Goal: Information Seeking & Learning: Learn about a topic

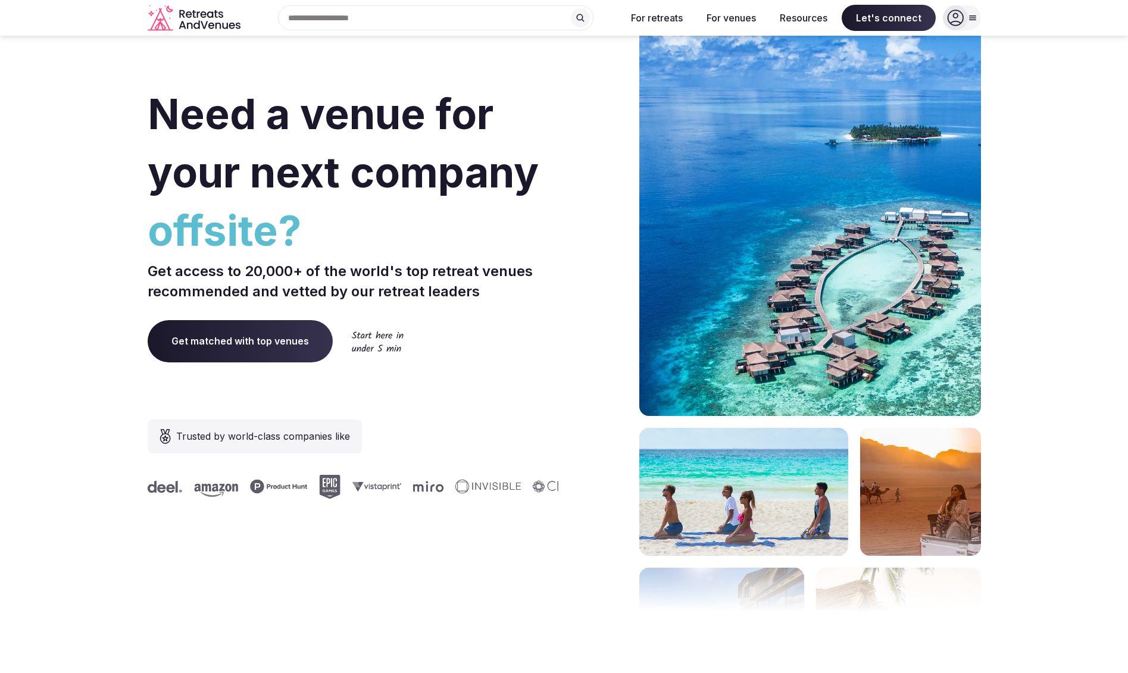
scroll to position [15, 0]
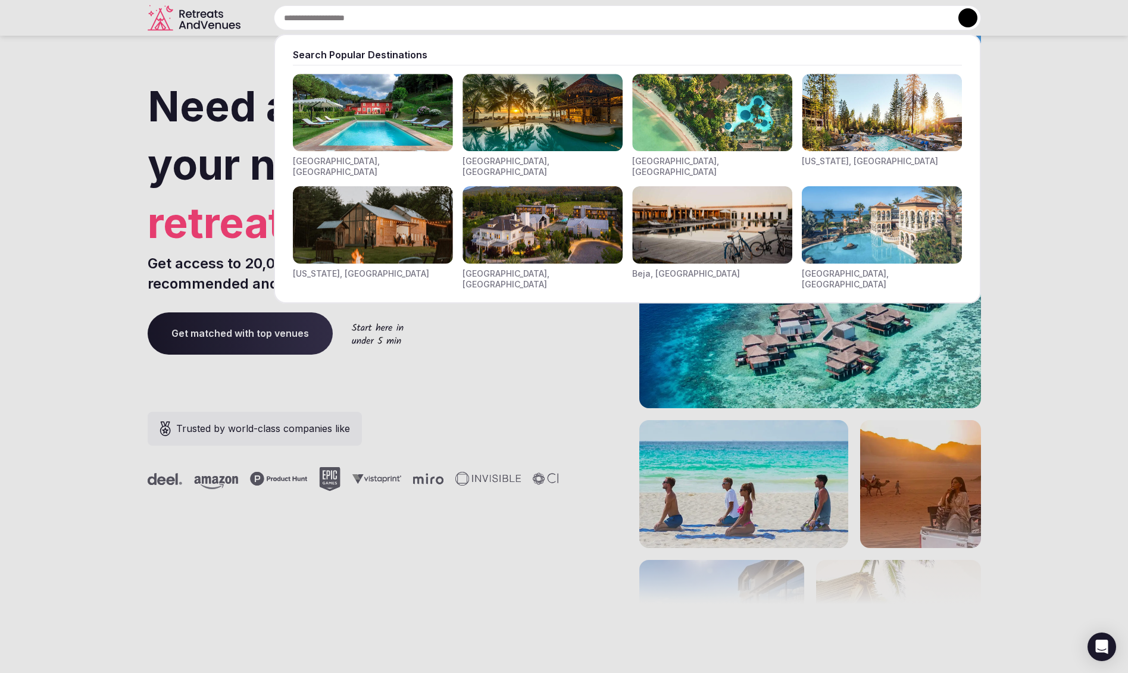
click at [378, 25] on input "text" at bounding box center [627, 17] width 707 height 25
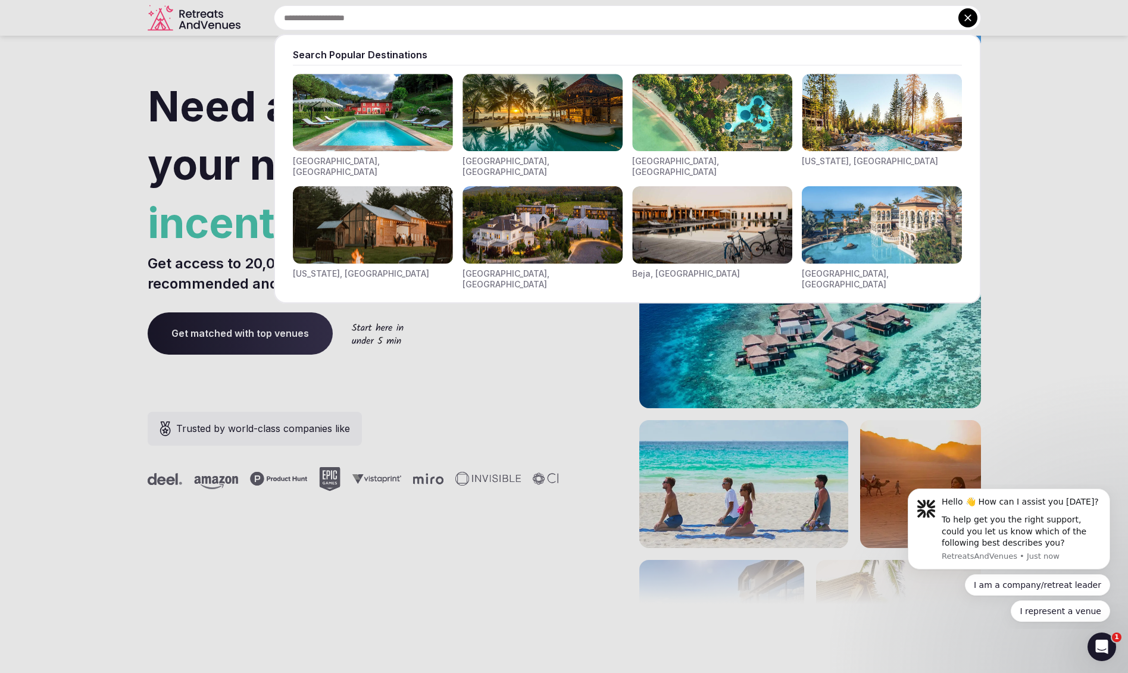
scroll to position [0, 0]
click at [396, 108] on img "Visit venues for Toscana, Italy" at bounding box center [373, 112] width 160 height 77
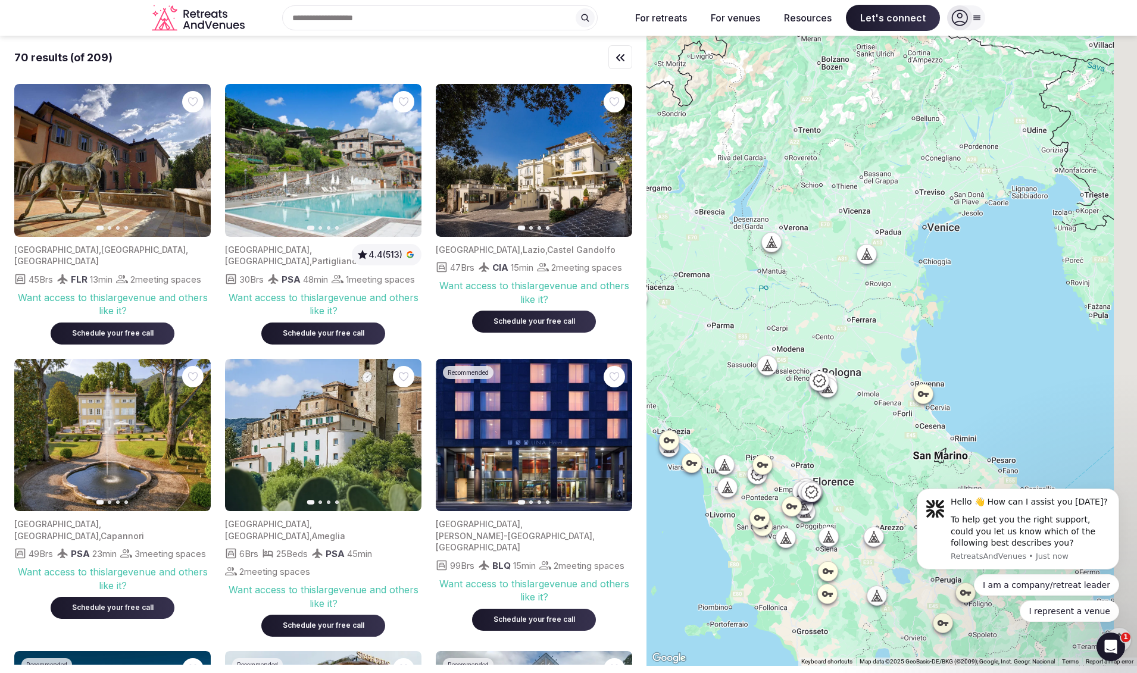
drag, startPoint x: 978, startPoint y: 126, endPoint x: 872, endPoint y: 319, distance: 219.9
click at [872, 319] on div at bounding box center [892, 351] width 491 height 631
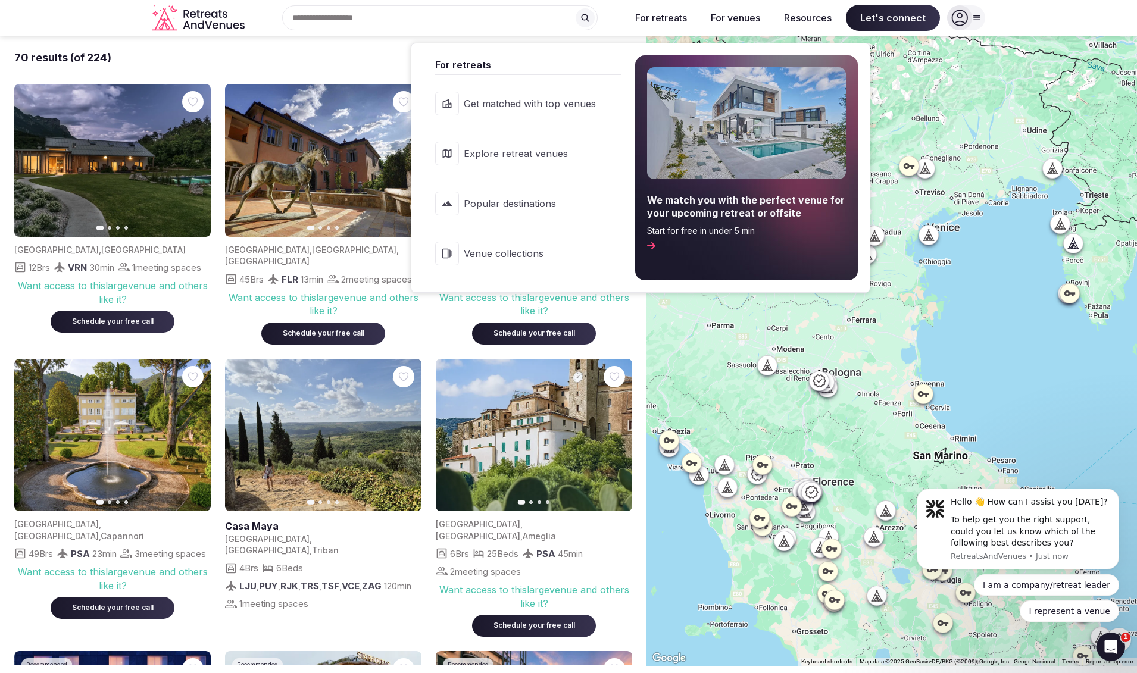
click at [652, 20] on button "For retreats" at bounding box center [661, 18] width 71 height 26
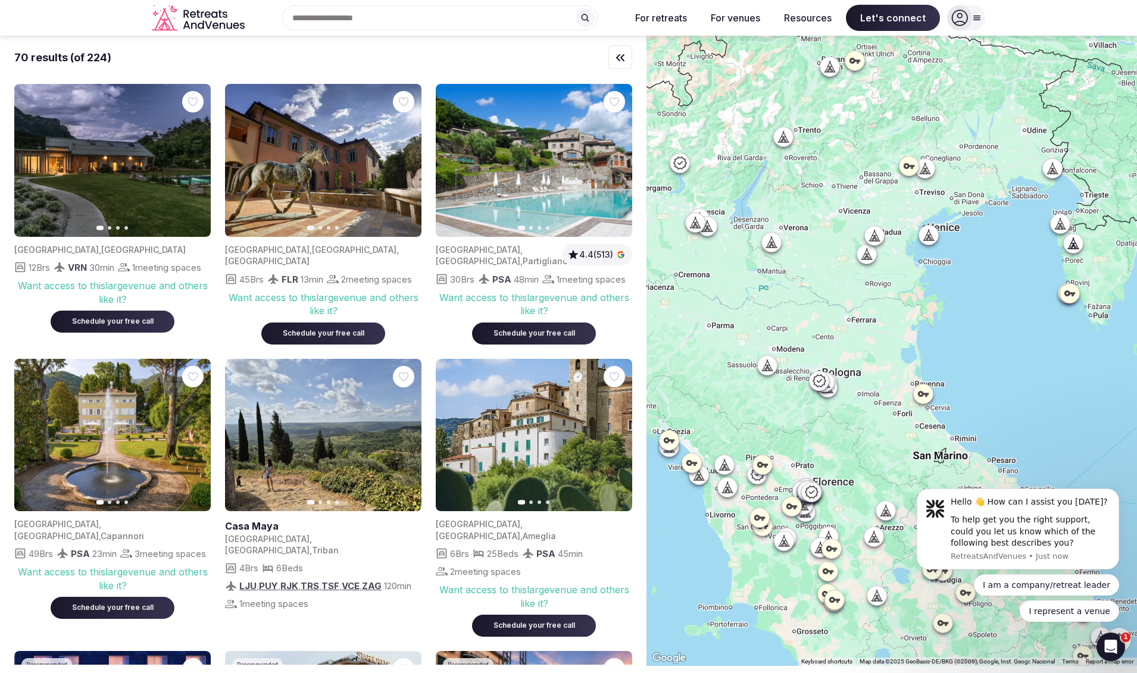
click at [772, 366] on icon at bounding box center [768, 365] width 12 height 12
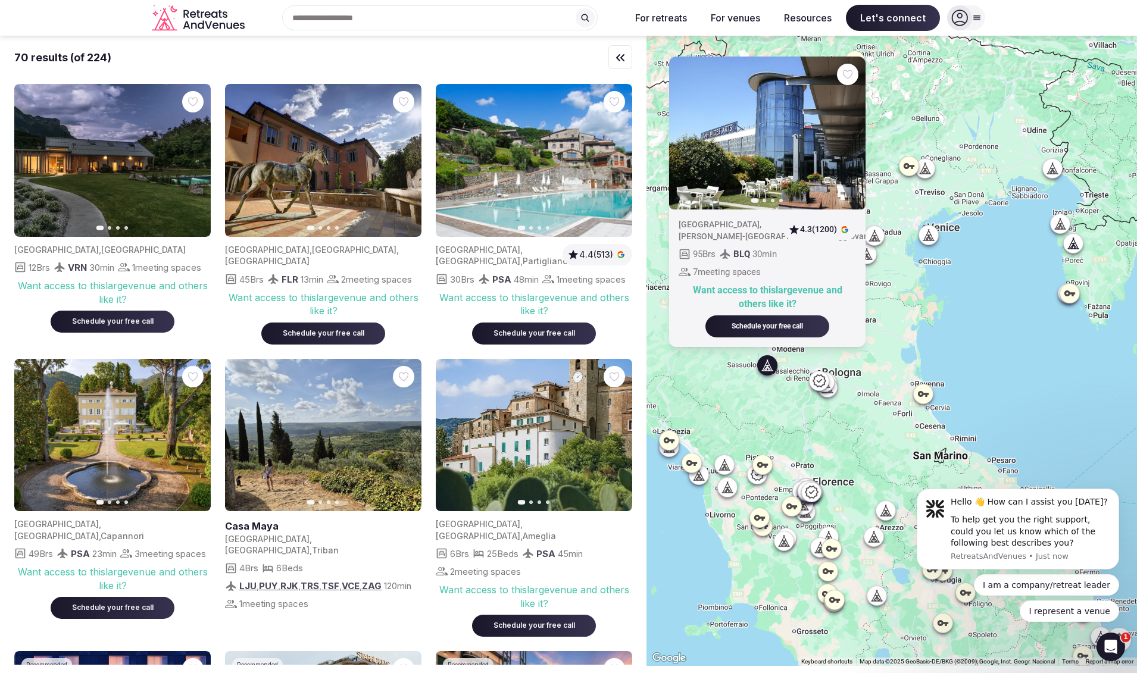
click at [933, 240] on icon at bounding box center [929, 240] width 11 height 0
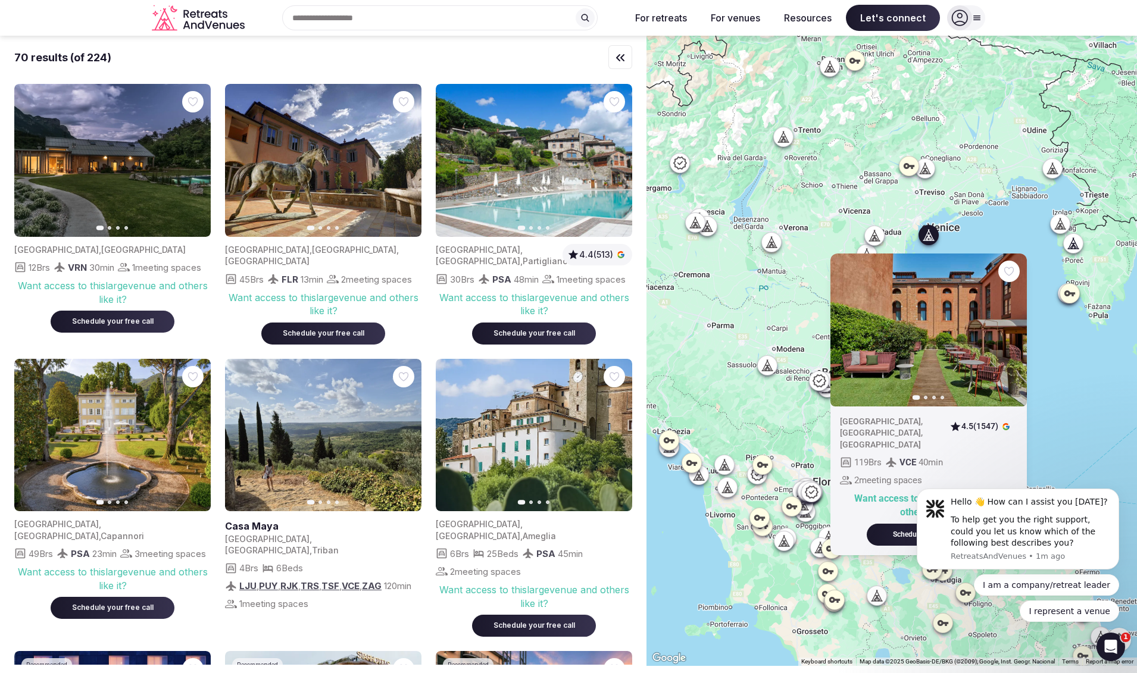
click at [1015, 332] on icon "button" at bounding box center [1011, 330] width 10 height 10
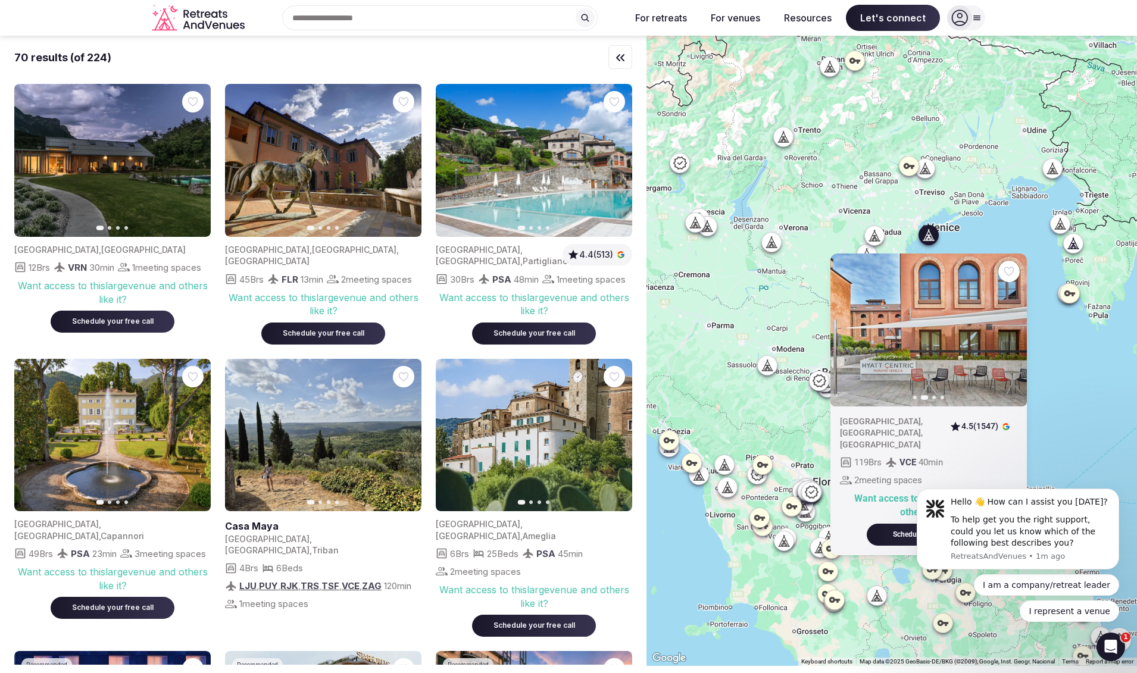
click at [1015, 332] on icon "button" at bounding box center [1011, 330] width 10 height 10
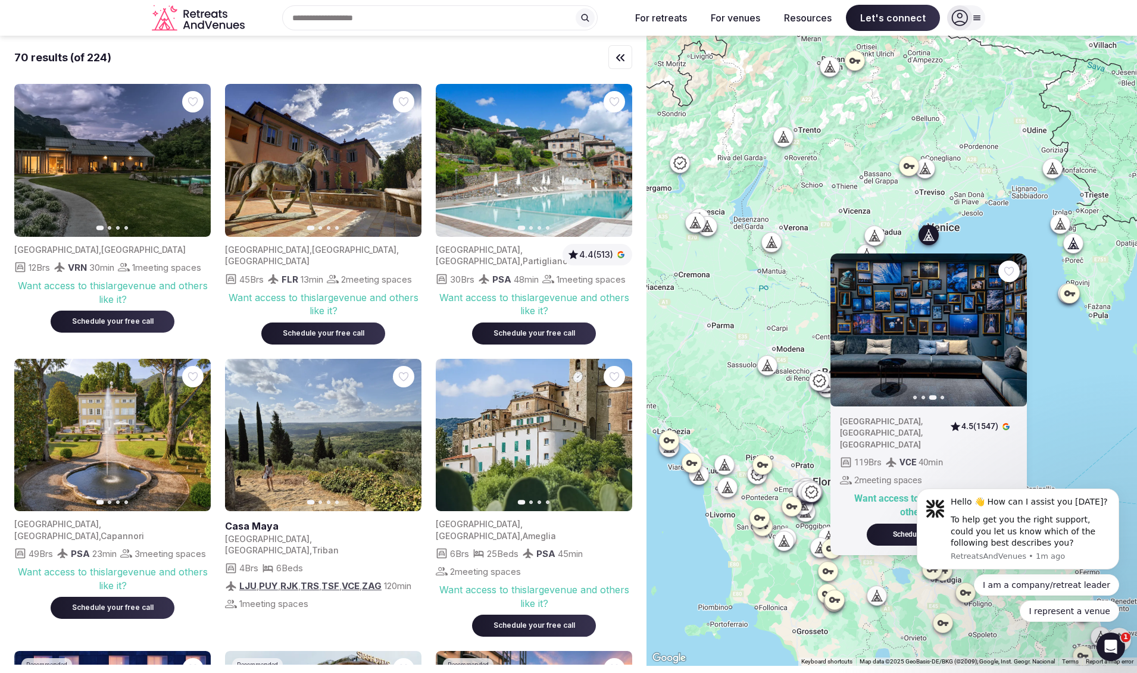
click at [1015, 332] on icon "button" at bounding box center [1011, 330] width 10 height 10
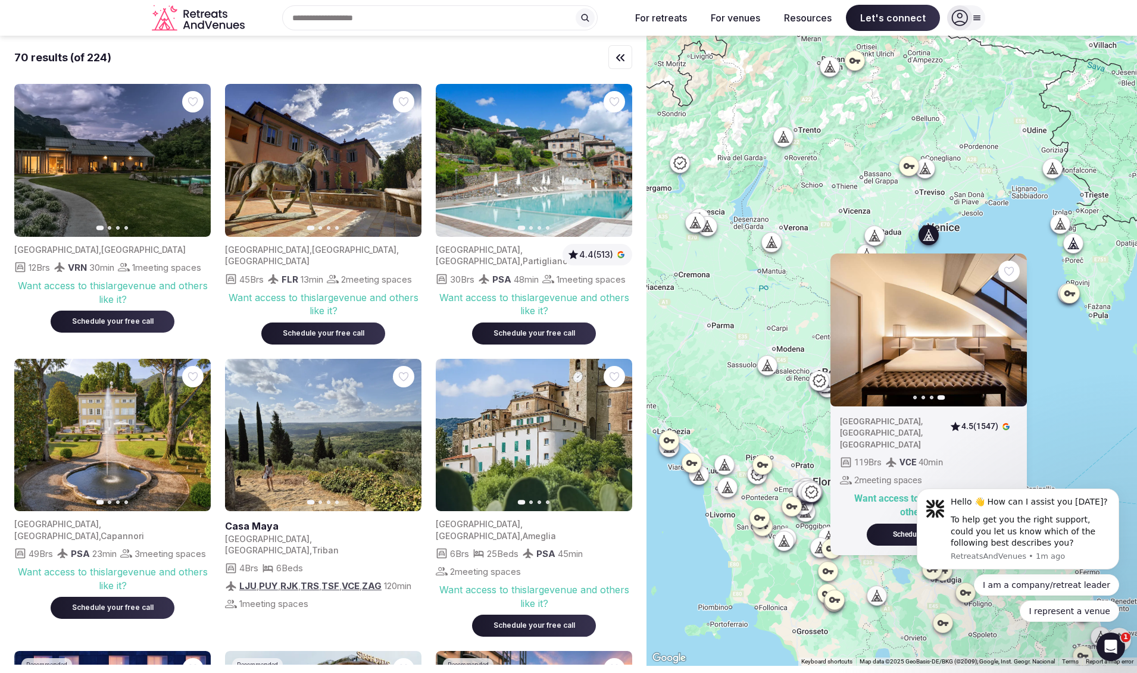
click at [928, 171] on icon at bounding box center [926, 171] width 3 height 4
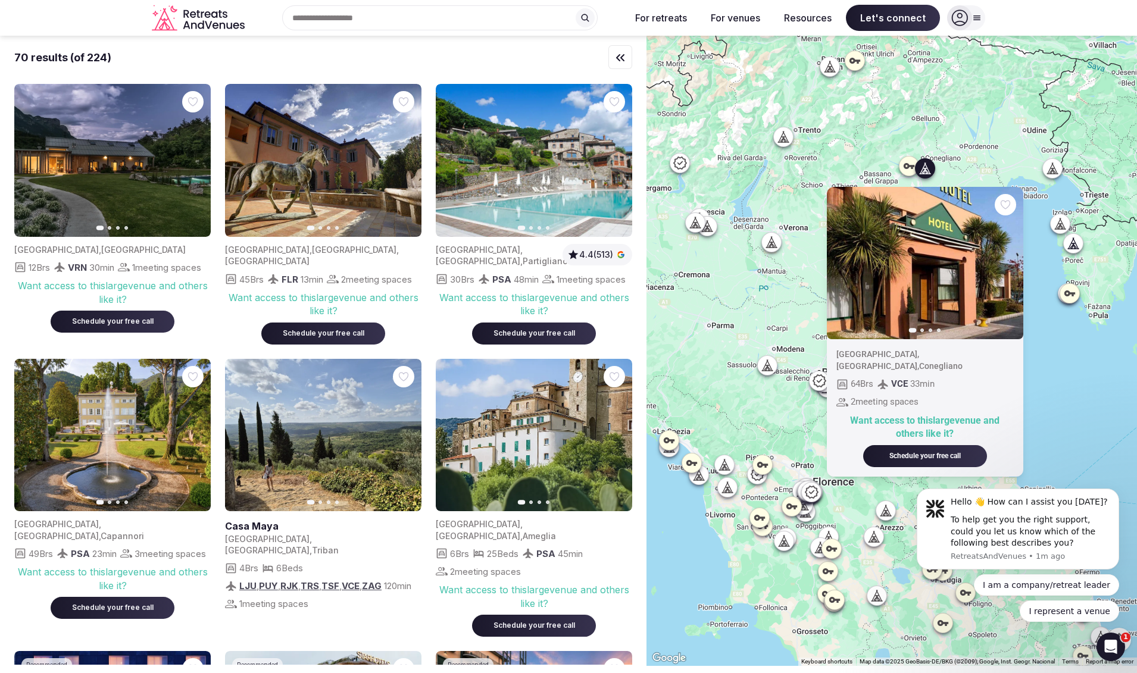
click at [787, 136] on icon at bounding box center [784, 136] width 12 height 12
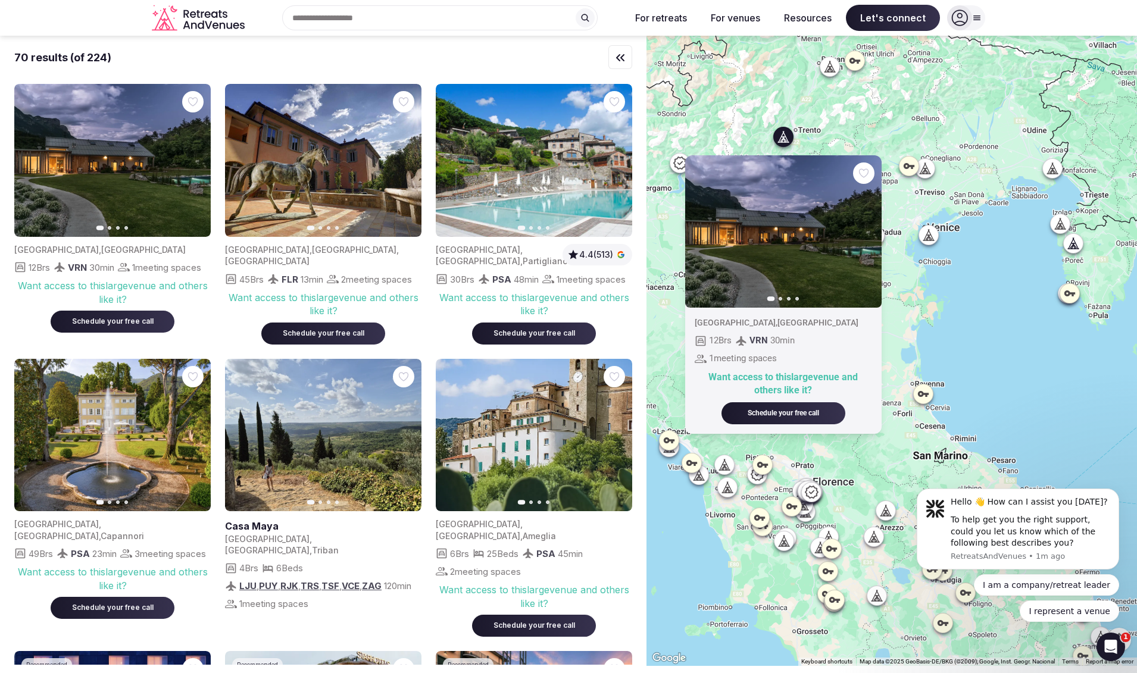
click at [960, 248] on div "Previous slide Next slide [GEOGRAPHIC_DATA] , [GEOGRAPHIC_DATA] 12 Brs VRN 30 m…" at bounding box center [892, 351] width 491 height 631
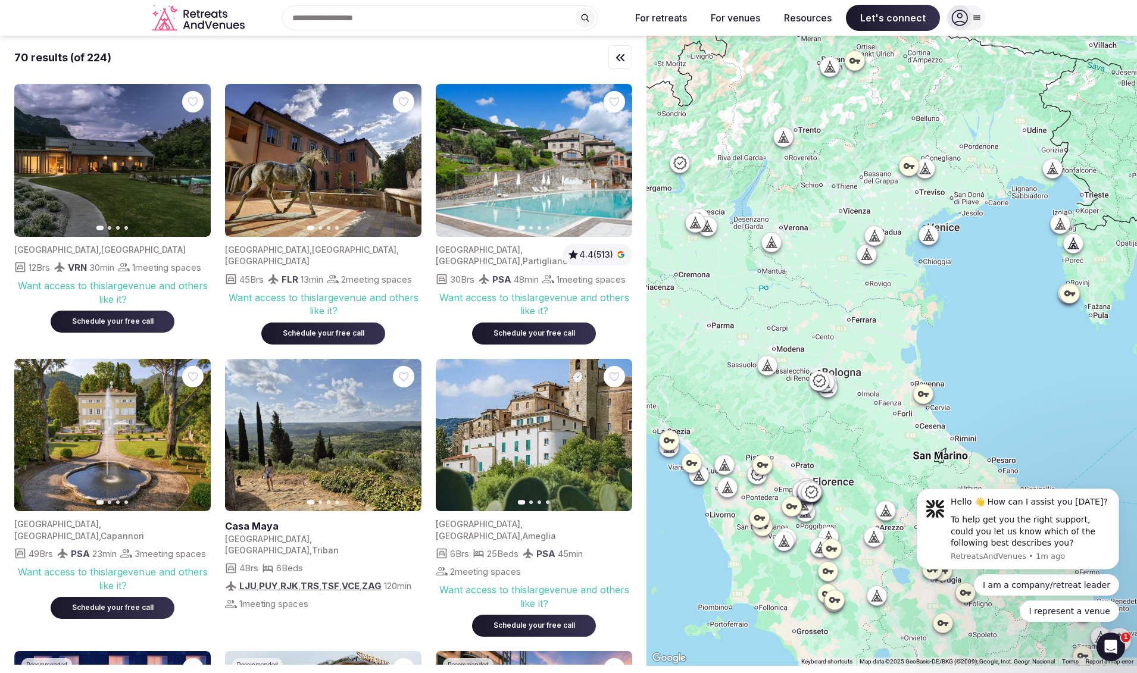
click at [830, 67] on icon at bounding box center [830, 67] width 12 height 12
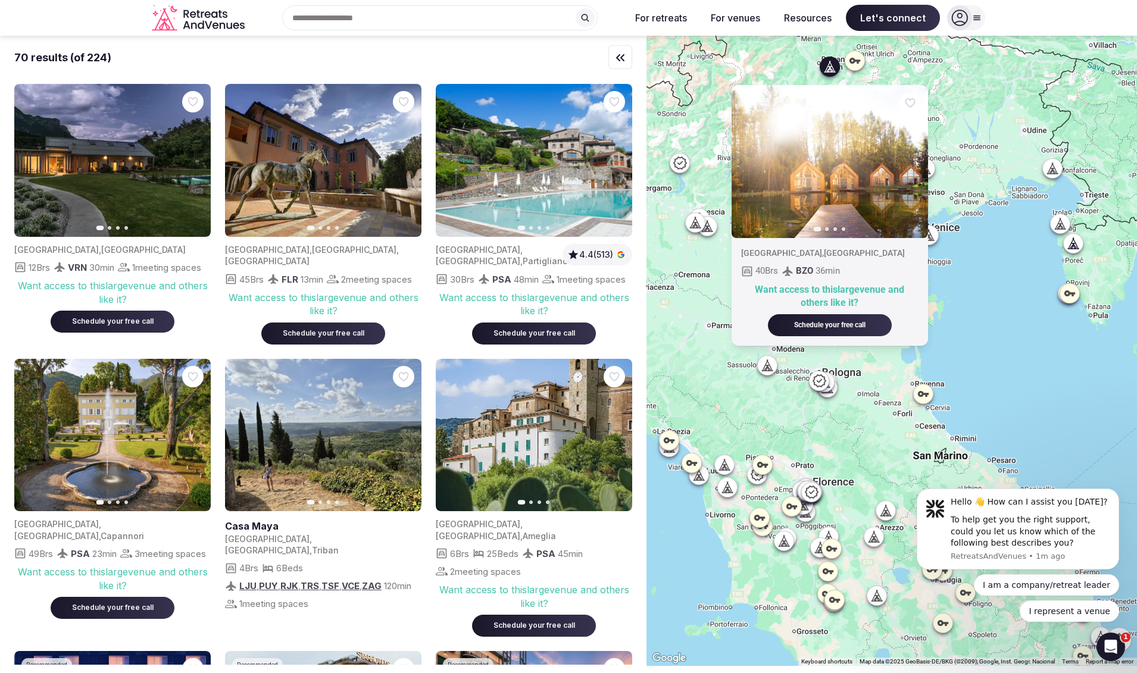
click at [921, 158] on button "Next slide" at bounding box center [911, 161] width 19 height 19
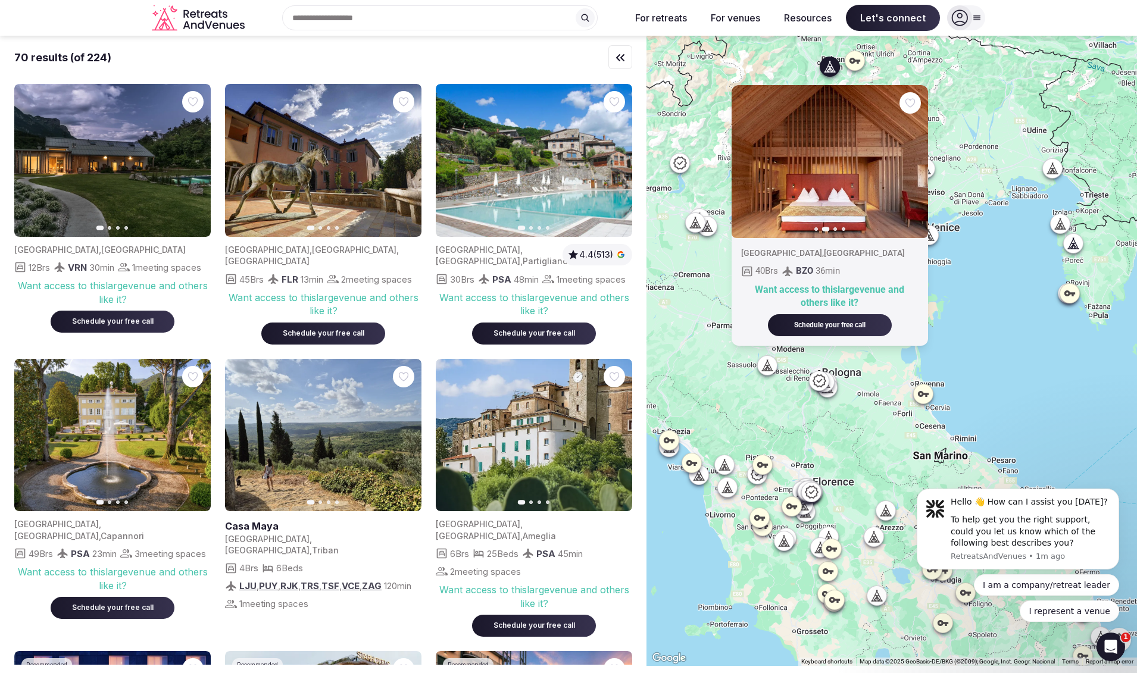
click at [921, 158] on button "Next slide" at bounding box center [911, 161] width 19 height 19
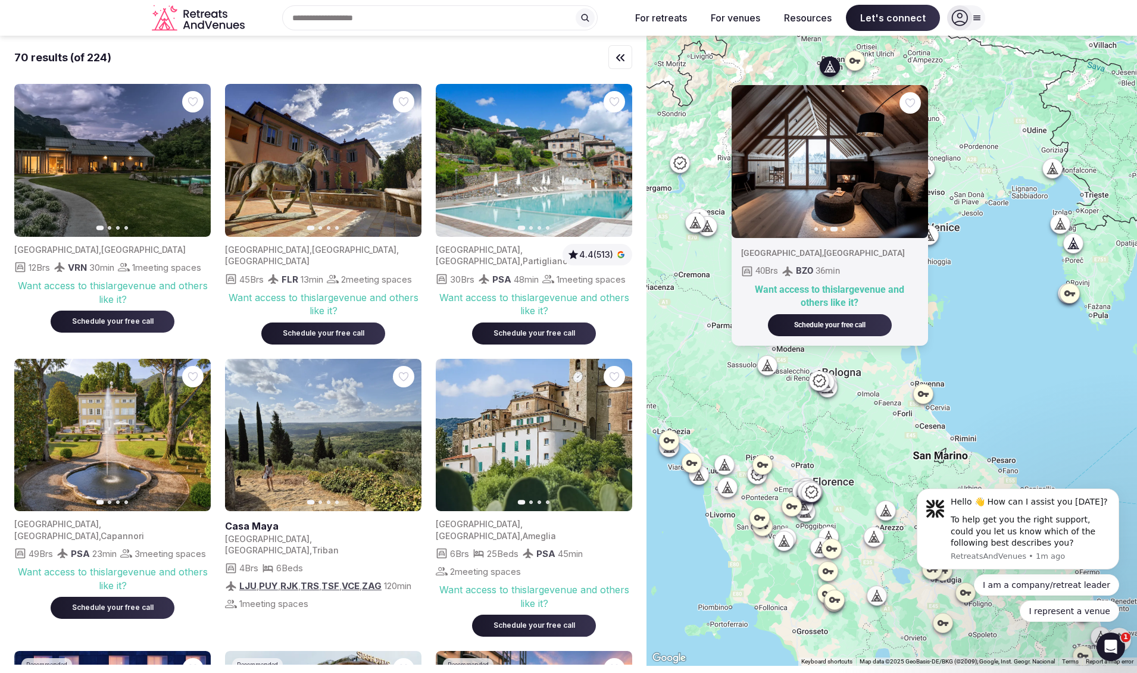
click at [921, 158] on button "Next slide" at bounding box center [911, 161] width 19 height 19
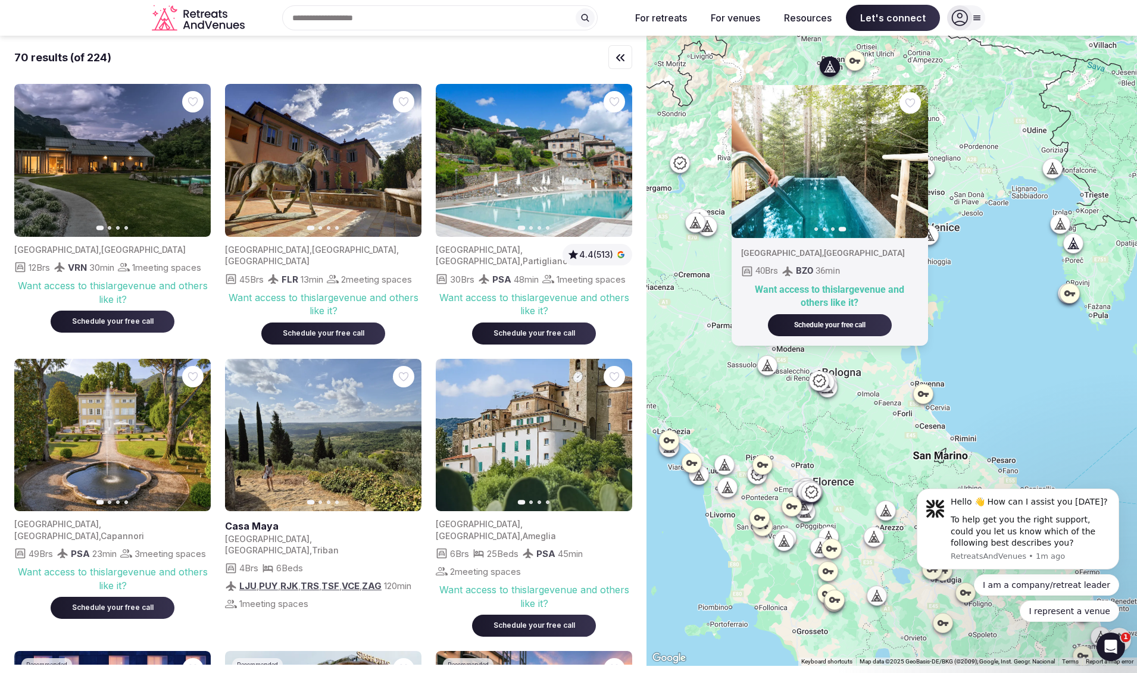
click at [874, 425] on div "Previous slide Next slide [GEOGRAPHIC_DATA] , [GEOGRAPHIC_DATA] 40 Brs BZO 36 m…" at bounding box center [892, 351] width 491 height 631
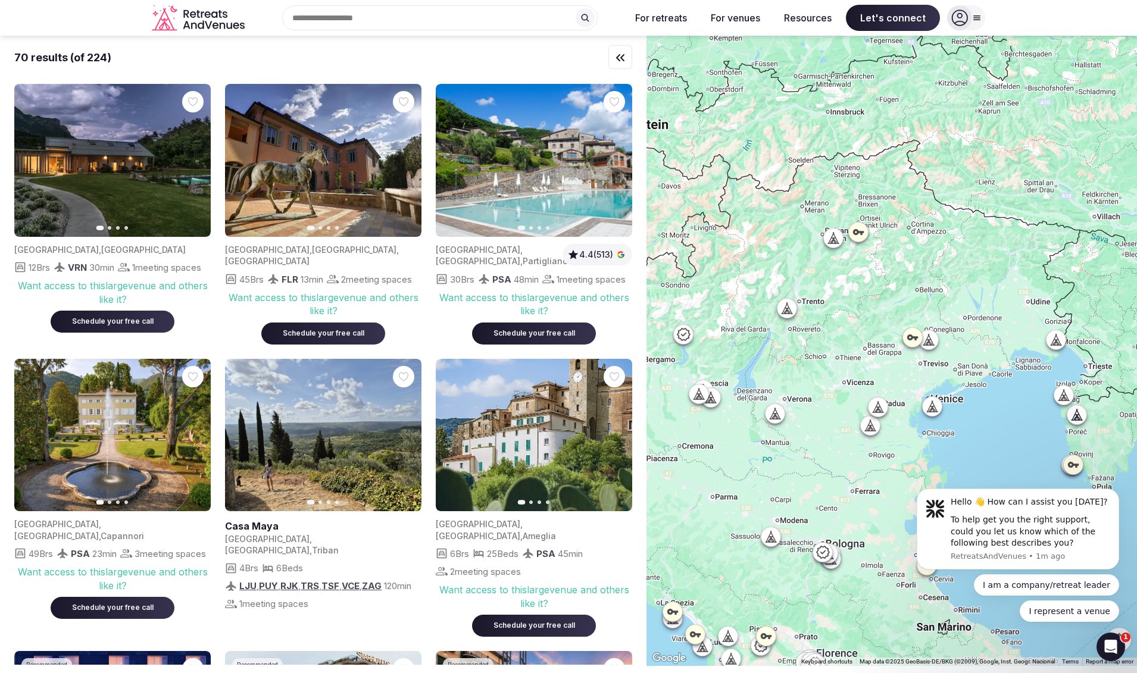
drag, startPoint x: 856, startPoint y: 157, endPoint x: 871, endPoint y: 323, distance: 167.3
click at [871, 323] on div at bounding box center [892, 351] width 491 height 631
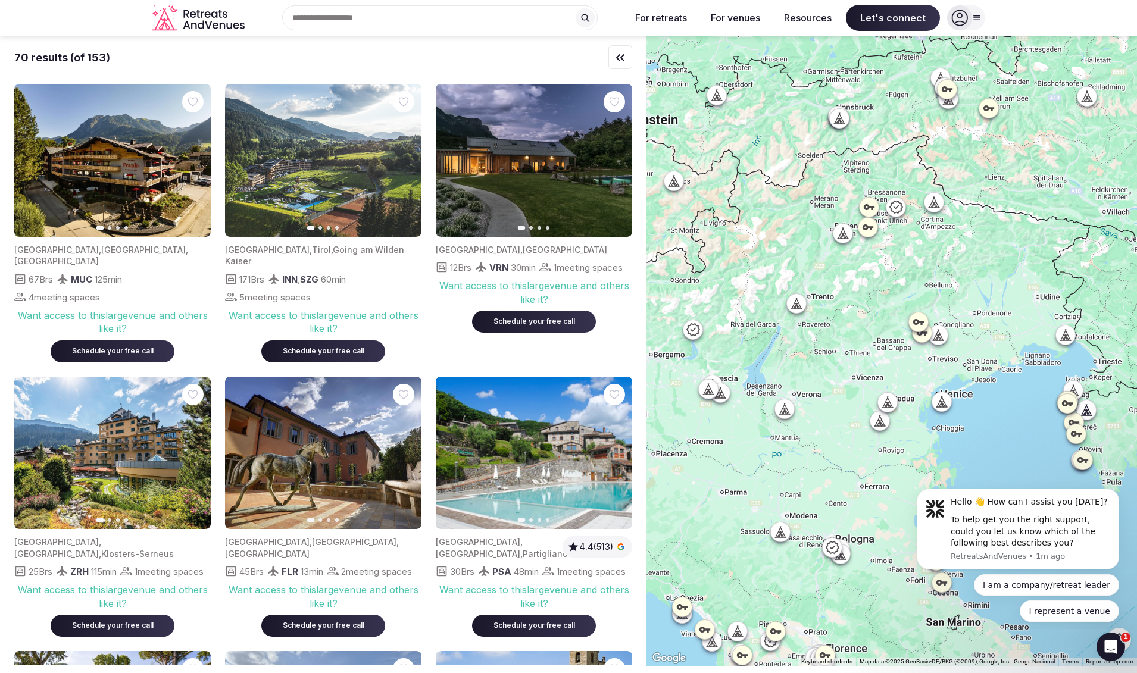
click at [700, 330] on icon at bounding box center [693, 330] width 14 height 14
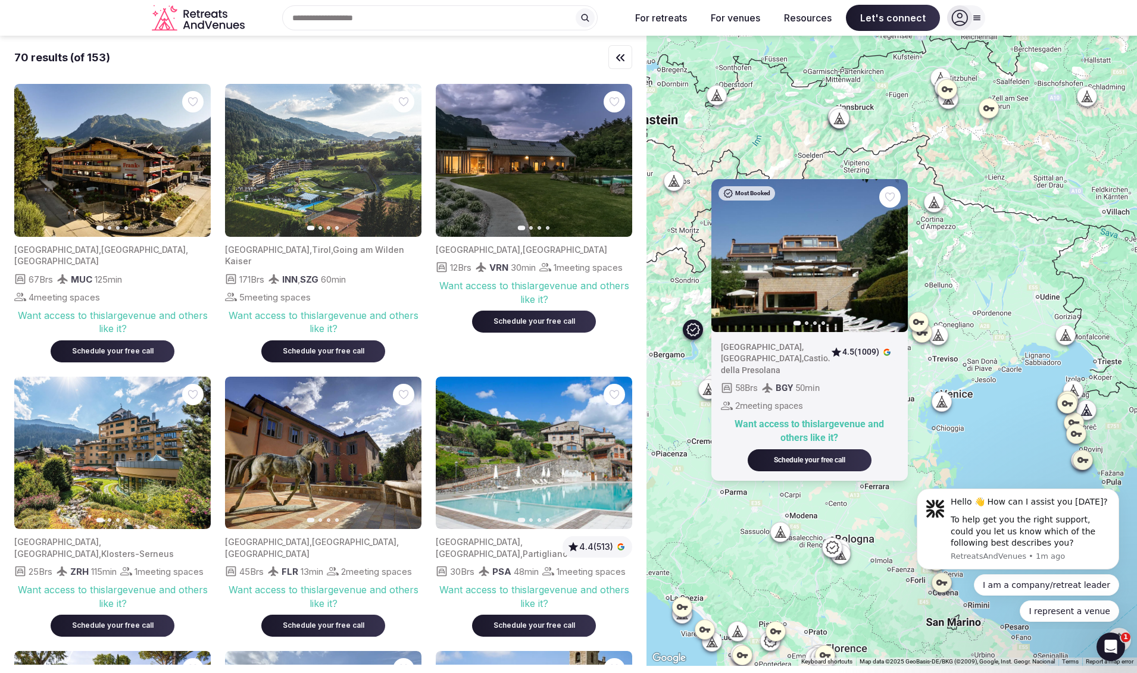
click at [1008, 321] on div "Most Booked Previous slide Next slide [GEOGRAPHIC_DATA] , [GEOGRAPHIC_DATA] , C…" at bounding box center [892, 351] width 491 height 631
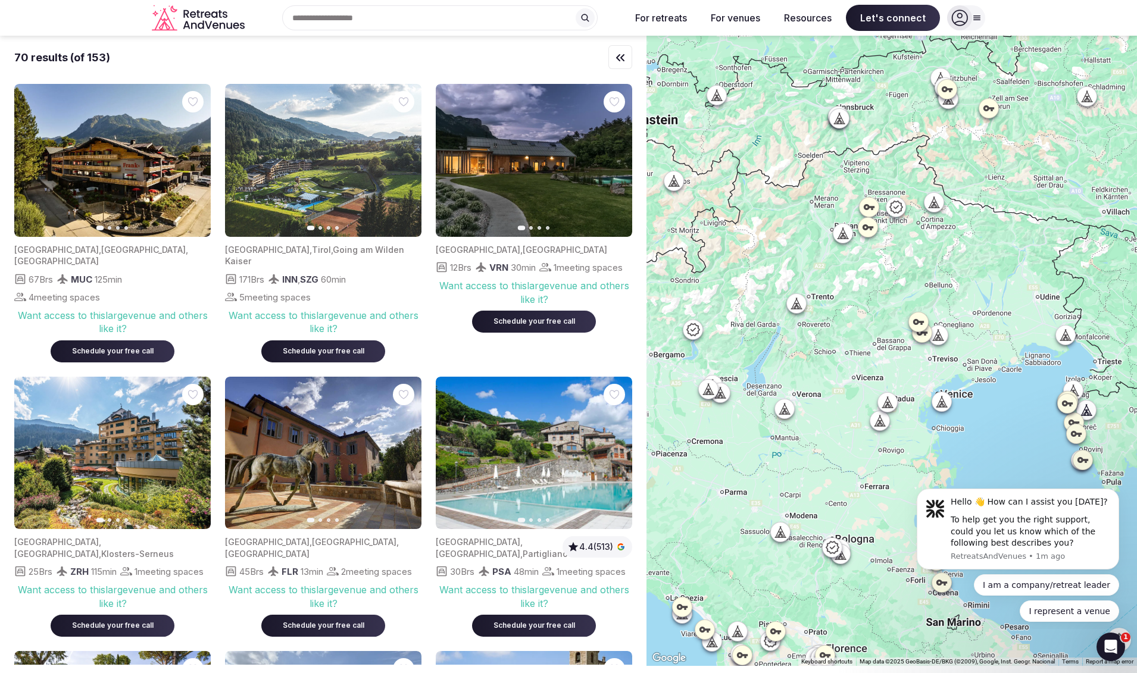
click at [1071, 337] on icon at bounding box center [1068, 334] width 5 height 11
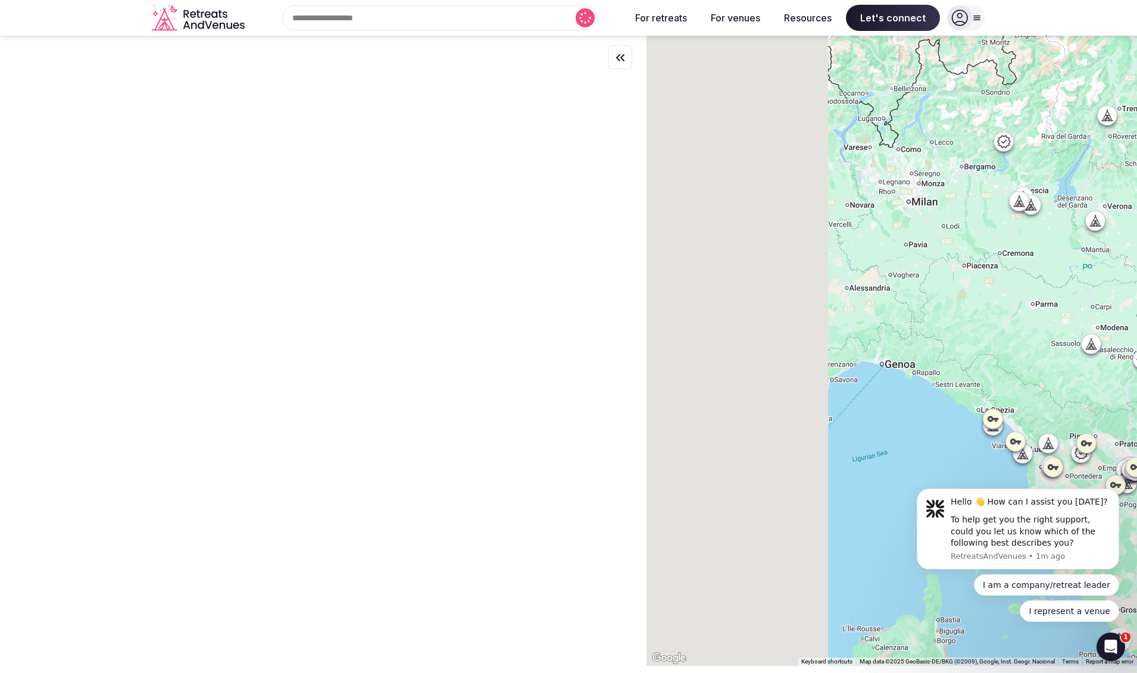
drag, startPoint x: 757, startPoint y: 475, endPoint x: 1072, endPoint y: 286, distance: 368.0
click at [1072, 286] on div "Previous slide Next slide [GEOGRAPHIC_DATA] , [GEOGRAPHIC_DATA] , Gradisca d'Is…" at bounding box center [892, 351] width 491 height 631
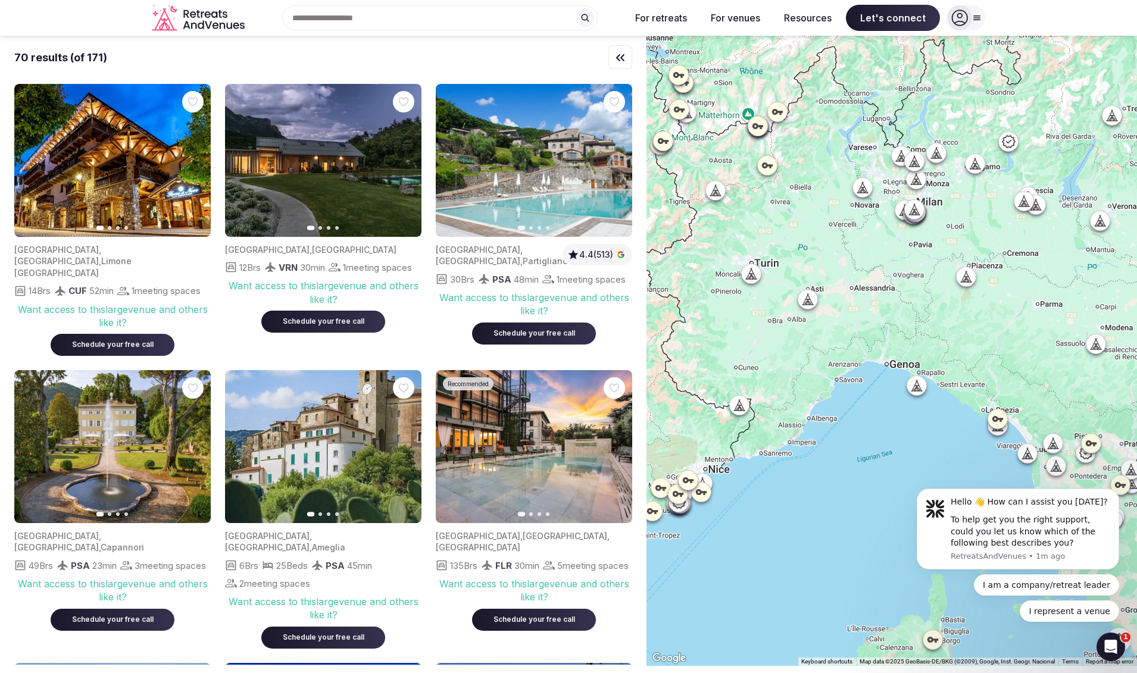
click at [980, 167] on icon at bounding box center [975, 163] width 12 height 12
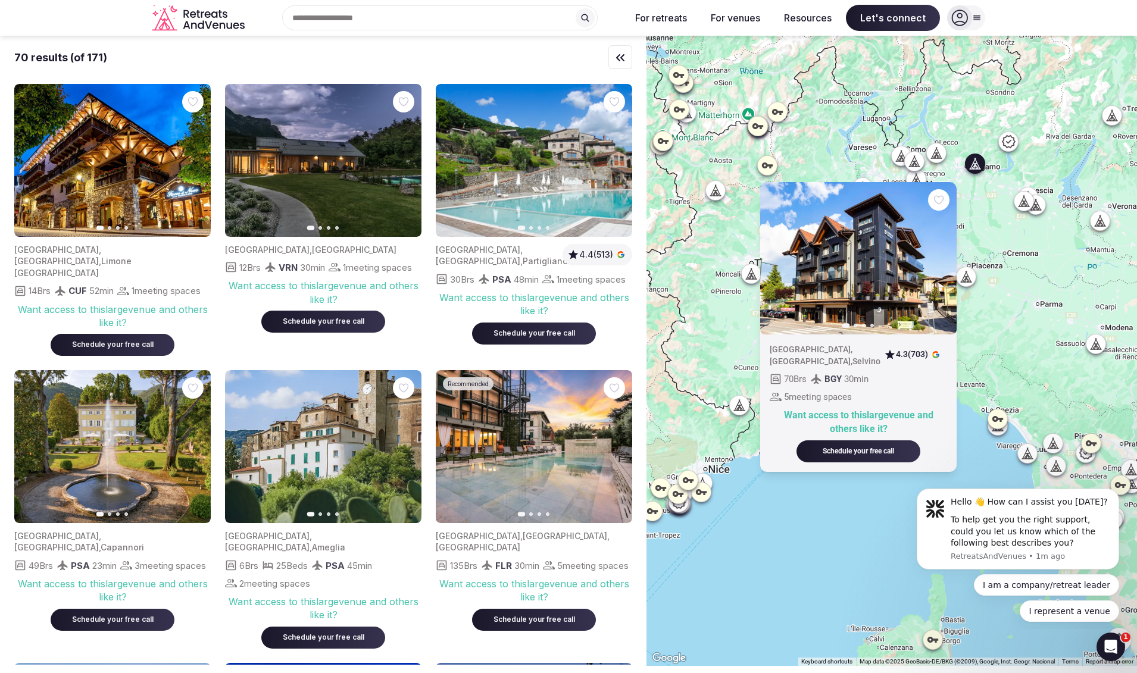
click at [972, 276] on icon at bounding box center [966, 276] width 12 height 12
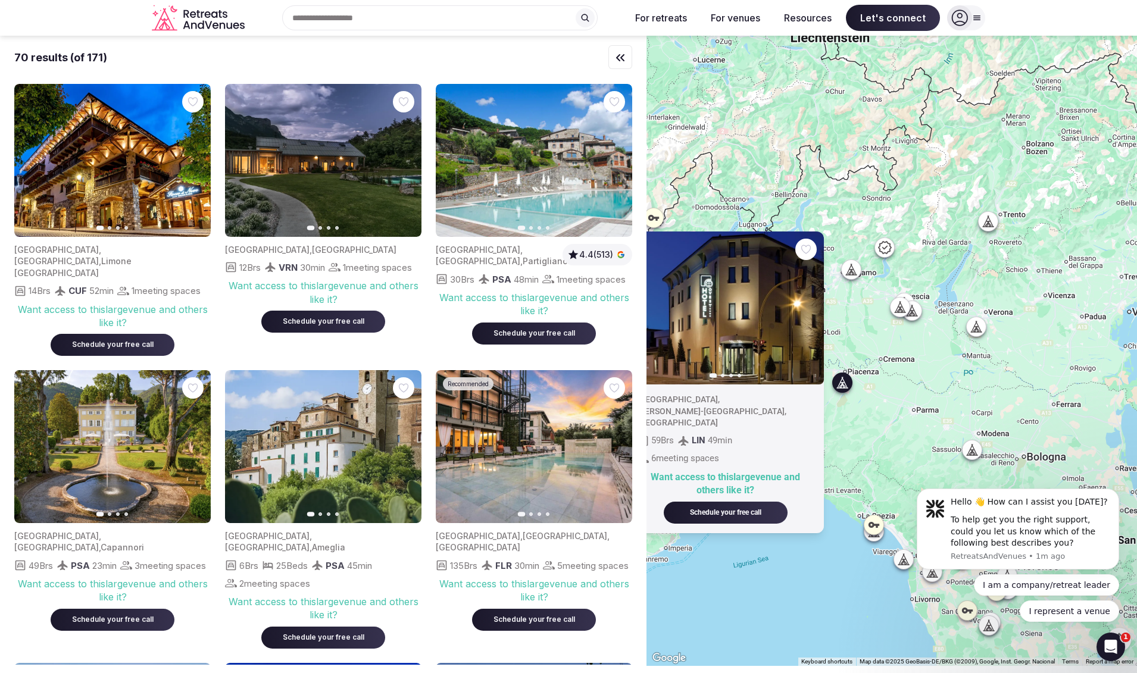
drag, startPoint x: 1027, startPoint y: 268, endPoint x: 902, endPoint y: 375, distance: 164.3
click at [902, 375] on div "Previous slide Next slide [GEOGRAPHIC_DATA] , [PERSON_NAME][GEOGRAPHIC_DATA] , …" at bounding box center [892, 351] width 491 height 631
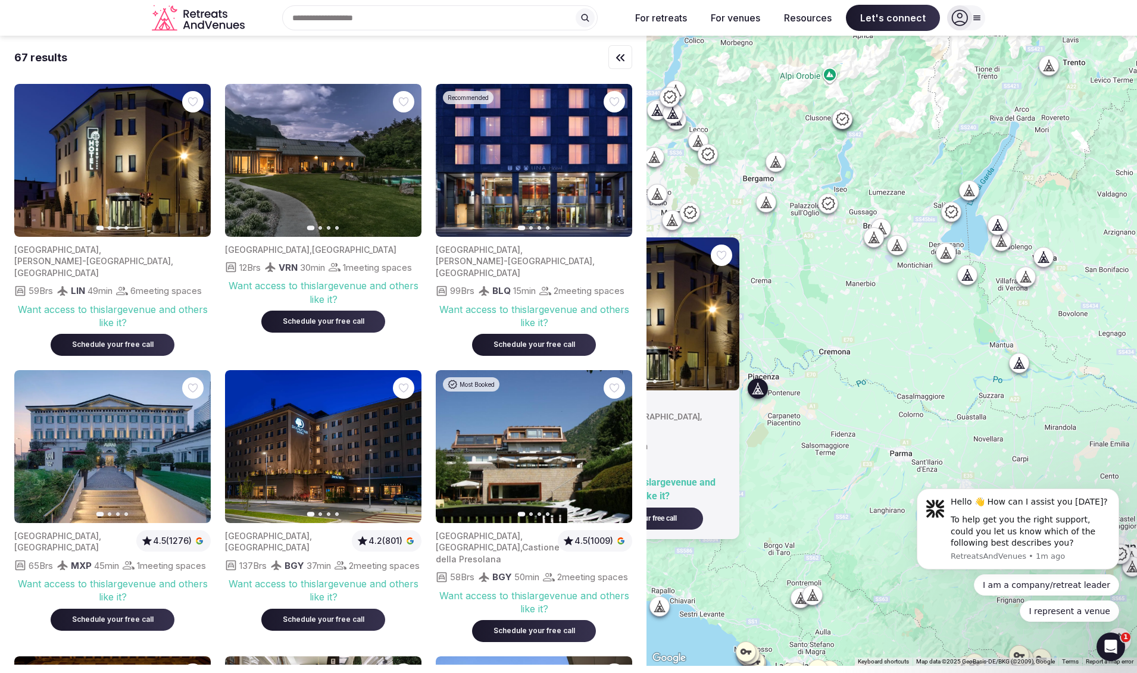
click at [1053, 250] on div at bounding box center [1043, 257] width 19 height 19
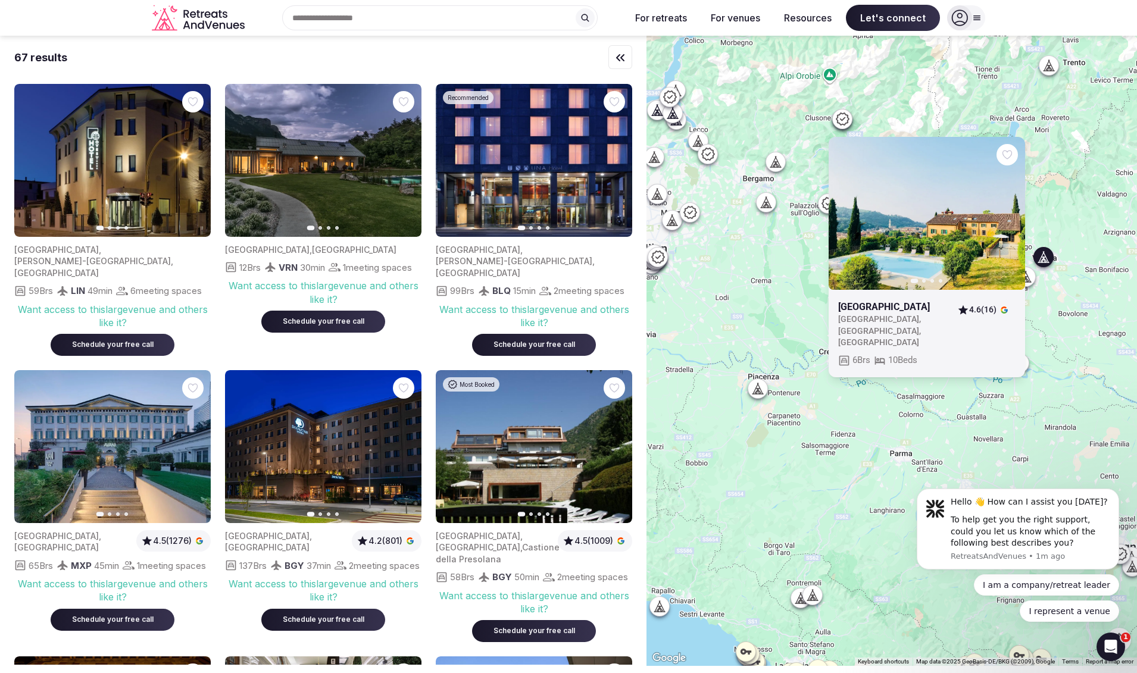
click at [1076, 218] on div "Previous slide Next slide [GEOGRAPHIC_DATA] [GEOGRAPHIC_DATA] , [GEOGRAPHIC_DAT…" at bounding box center [892, 351] width 491 height 631
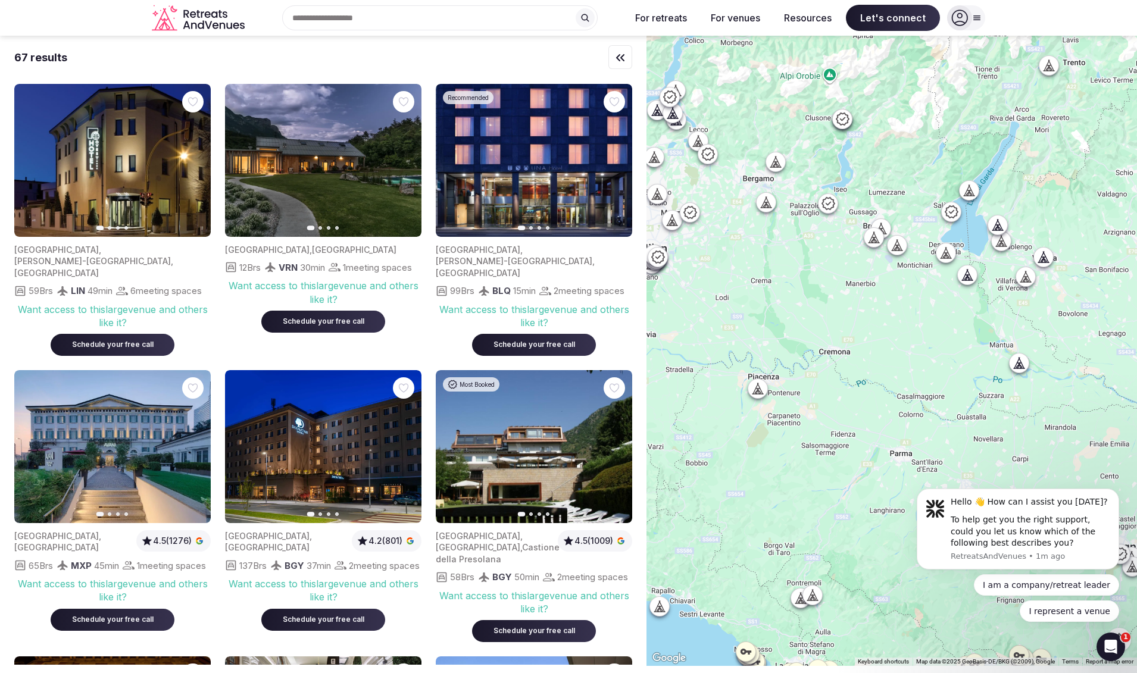
click at [1007, 247] on icon at bounding box center [1001, 247] width 11 height 0
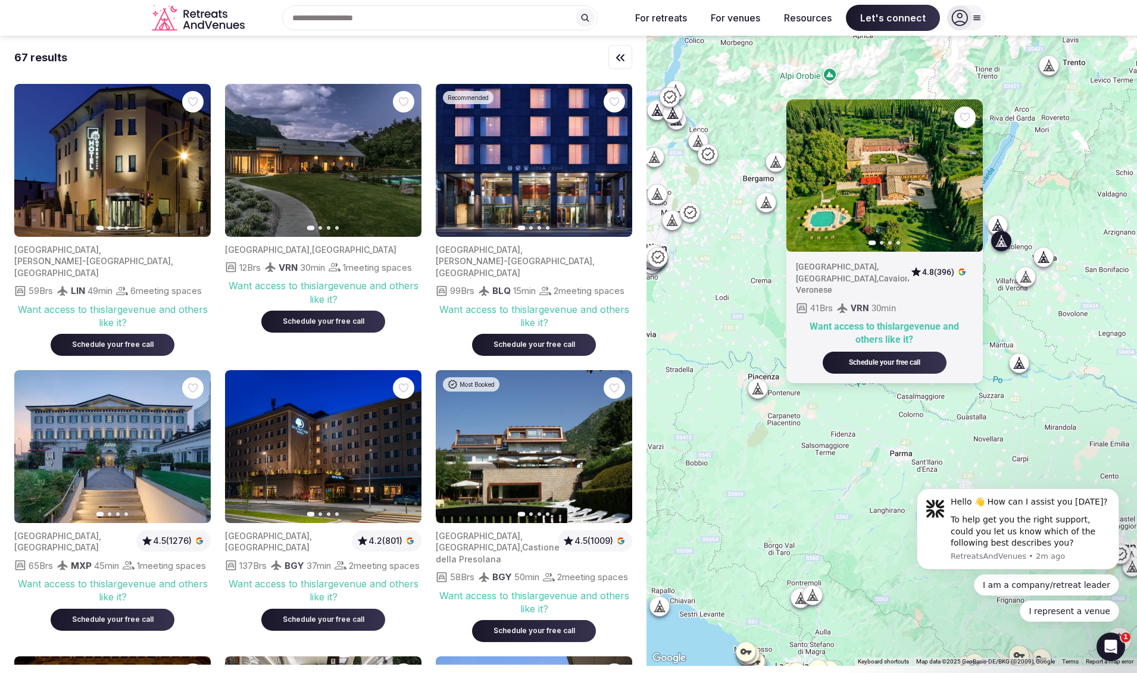
click at [1032, 275] on icon at bounding box center [1026, 277] width 12 height 12
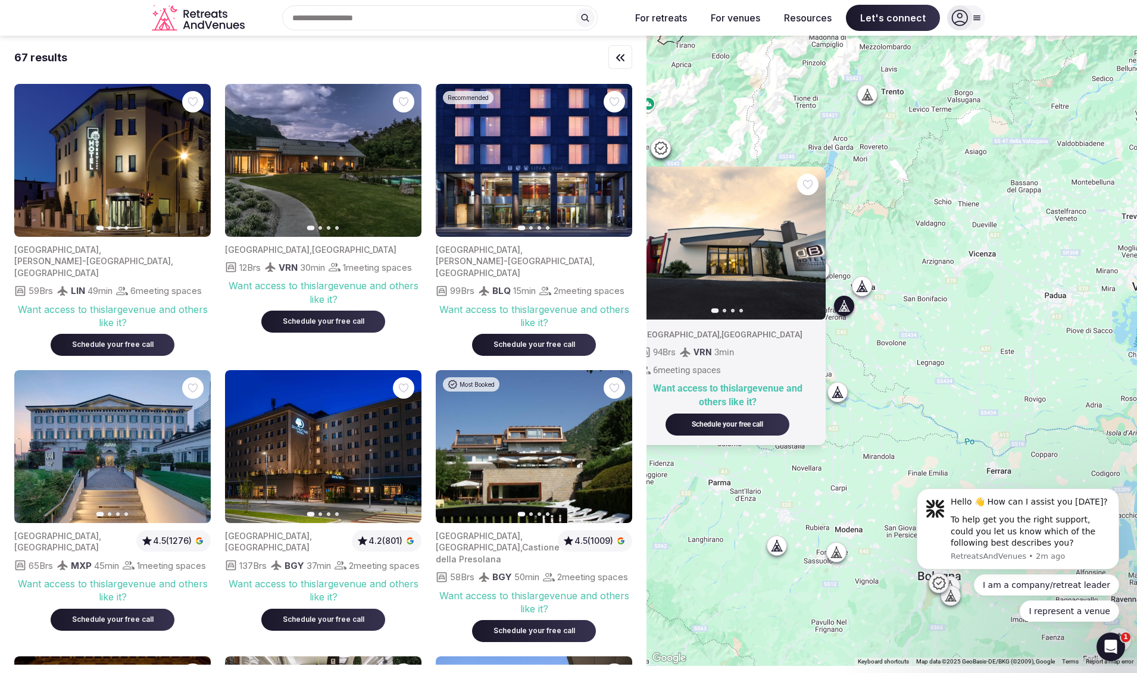
drag, startPoint x: 1053, startPoint y: 300, endPoint x: 874, endPoint y: 336, distance: 183.5
click at [874, 336] on div "Previous slide Next slide [GEOGRAPHIC_DATA] , [GEOGRAPHIC_DATA] 94 Brs VRN 3 mi…" at bounding box center [892, 351] width 491 height 631
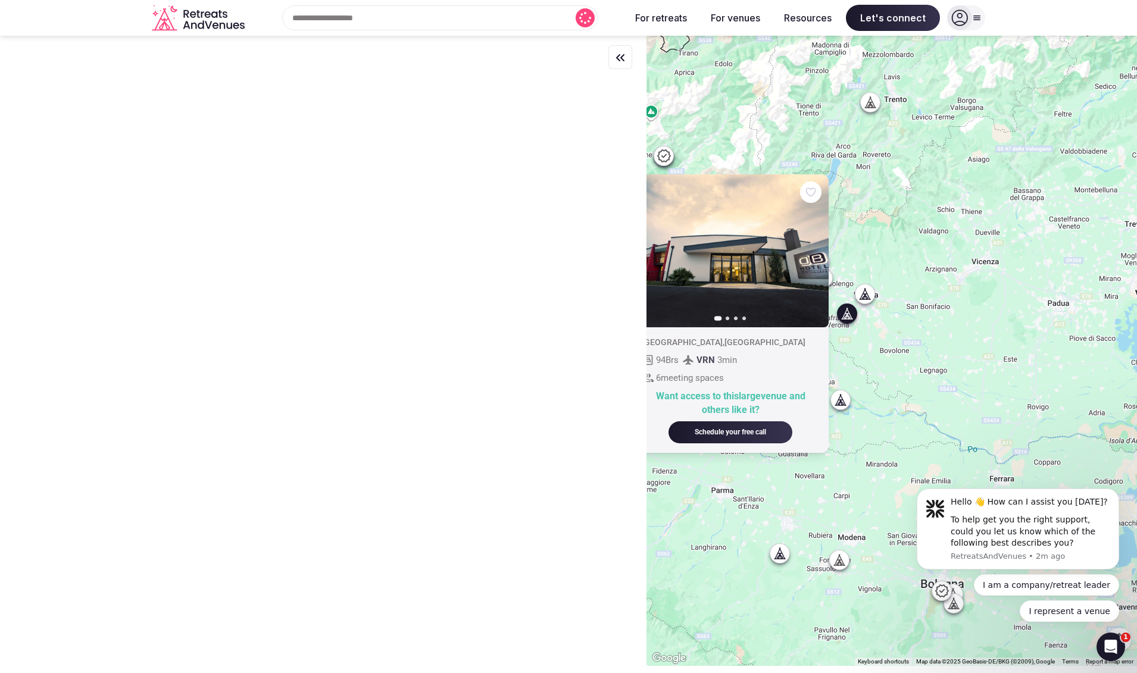
click at [876, 104] on icon at bounding box center [873, 102] width 5 height 11
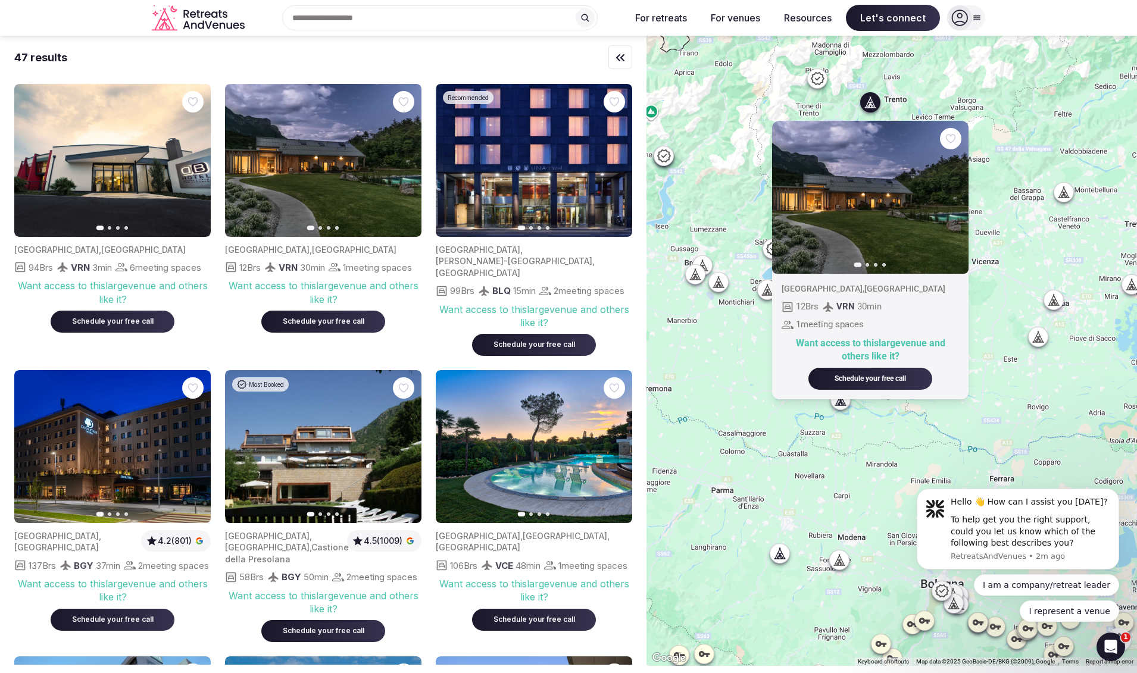
click at [1012, 244] on div "Previous slide Next slide [GEOGRAPHIC_DATA] , [GEOGRAPHIC_DATA] 12 Brs VRN 30 m…" at bounding box center [892, 351] width 491 height 631
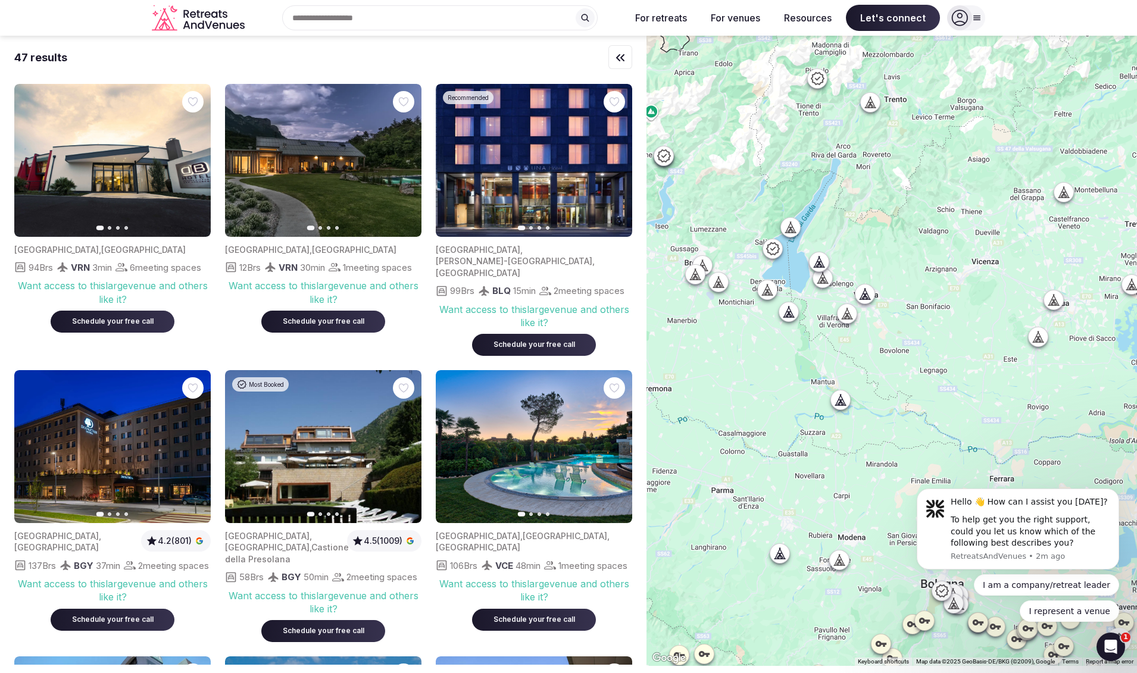
click at [1070, 194] on icon at bounding box center [1064, 192] width 12 height 12
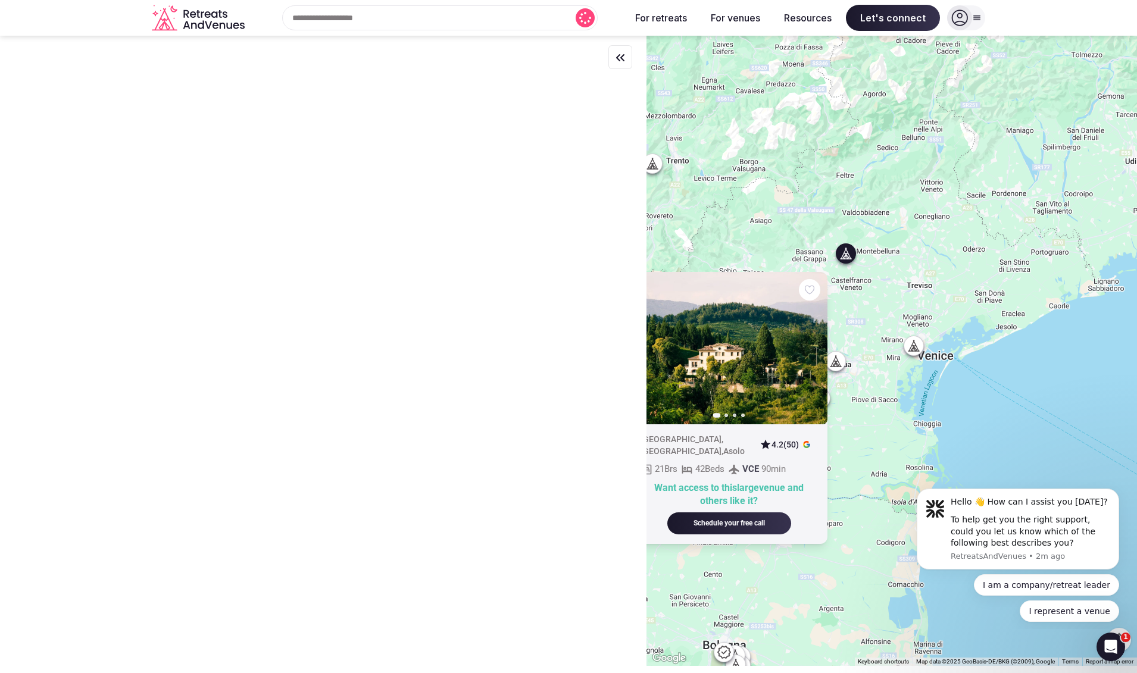
drag, startPoint x: 974, startPoint y: 181, endPoint x: 754, endPoint y: 243, distance: 227.7
click at [754, 243] on div "Previous slide Next slide [GEOGRAPHIC_DATA] , [GEOGRAPHIC_DATA] , Asolo 4.2 (50…" at bounding box center [892, 351] width 491 height 631
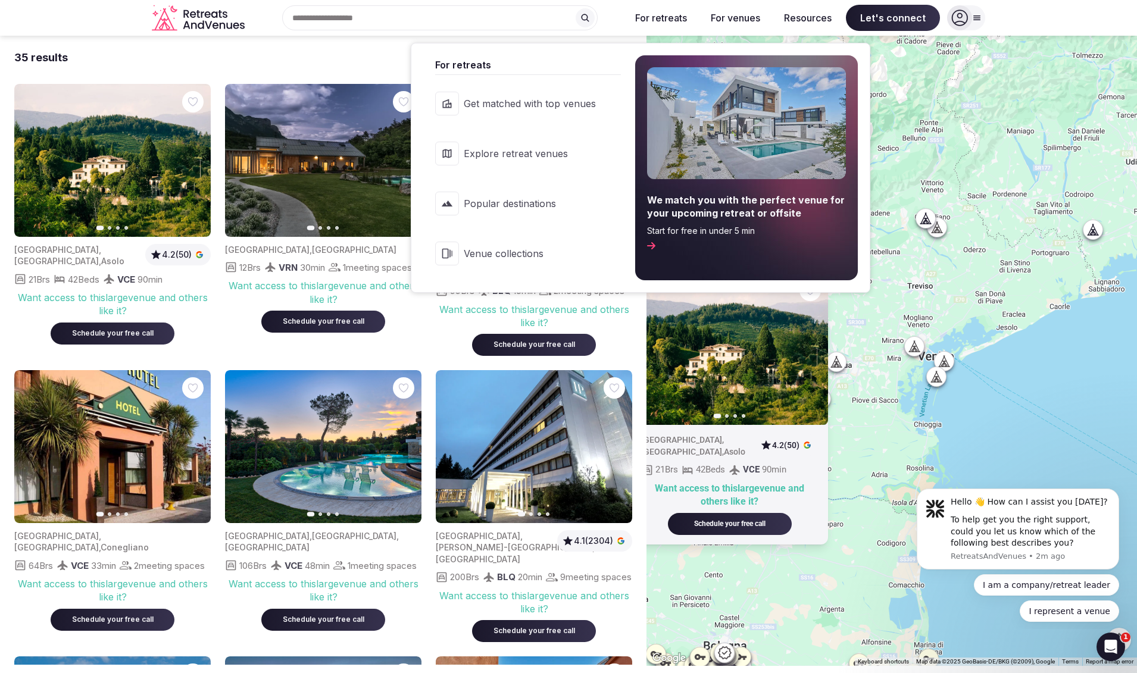
click at [678, 17] on button "For retreats" at bounding box center [661, 18] width 71 height 26
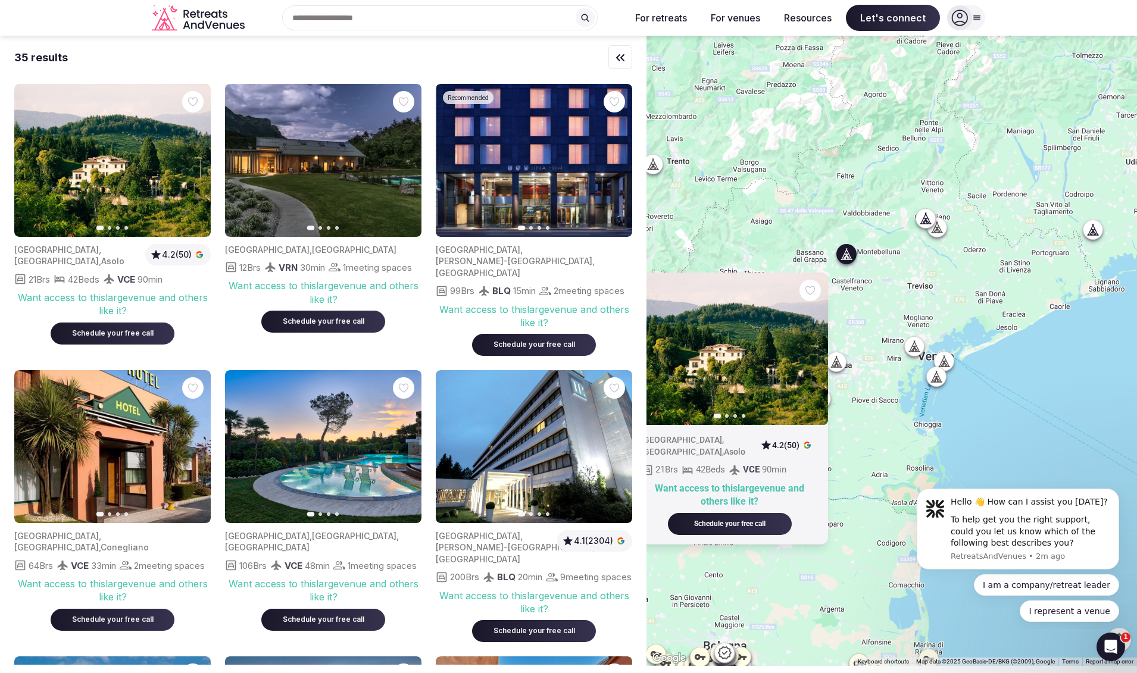
click at [980, 20] on icon at bounding box center [977, 18] width 7 height 4
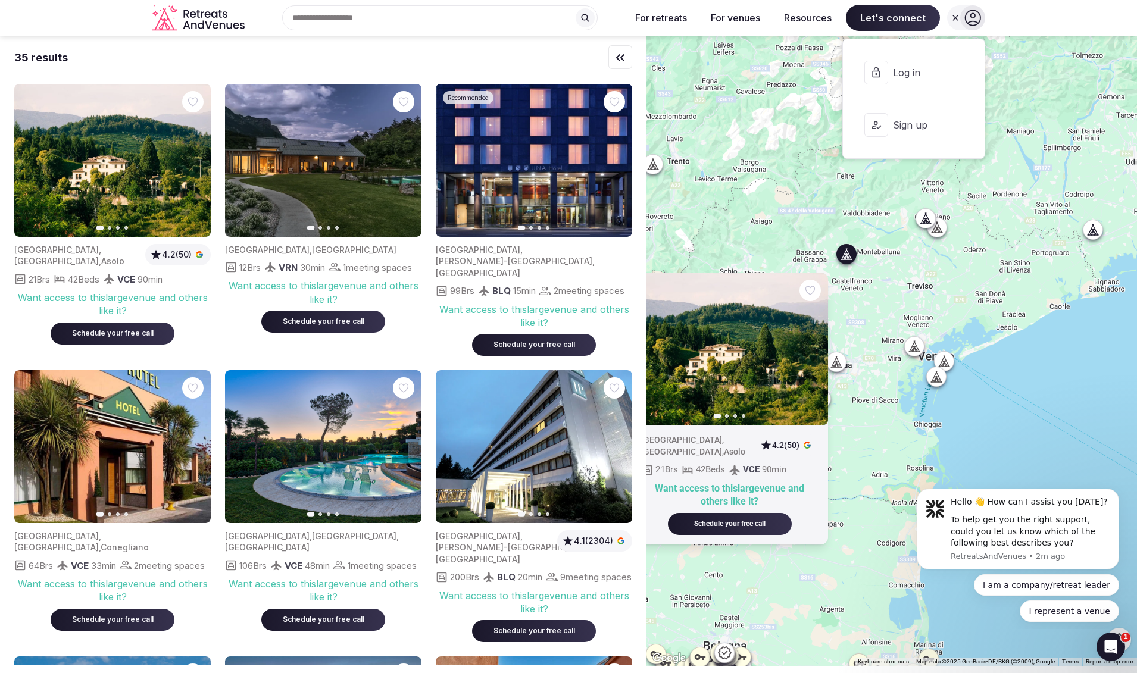
click at [980, 20] on icon at bounding box center [973, 18] width 16 height 16
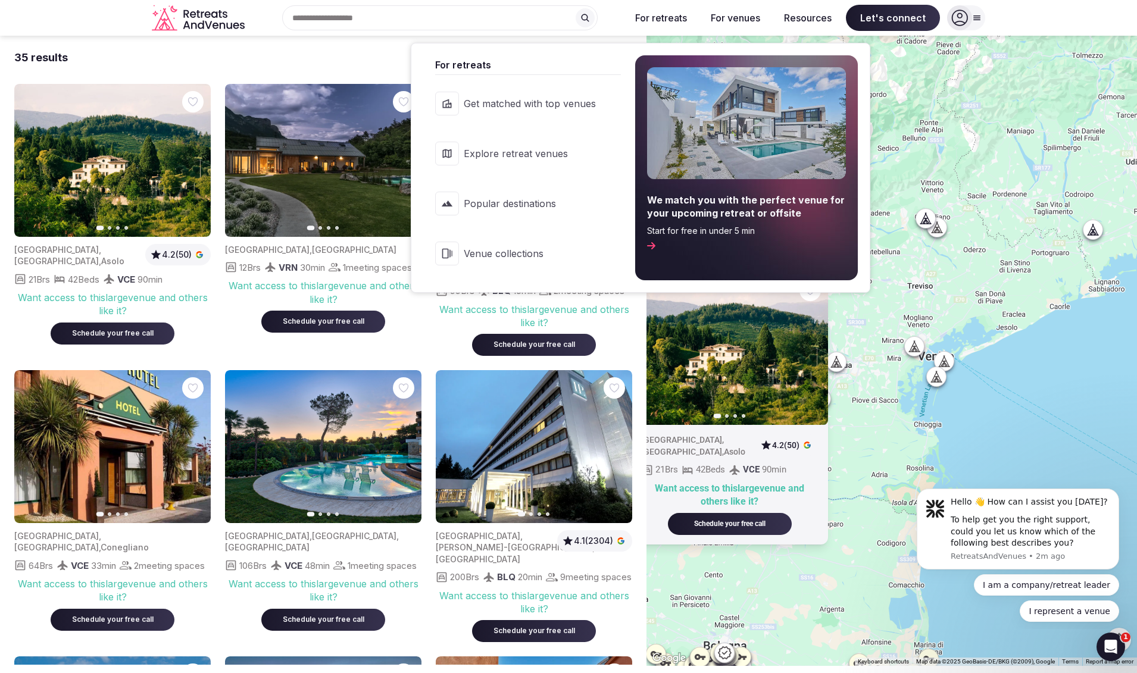
click at [496, 260] on link "Venue collections" at bounding box center [522, 254] width 198 height 48
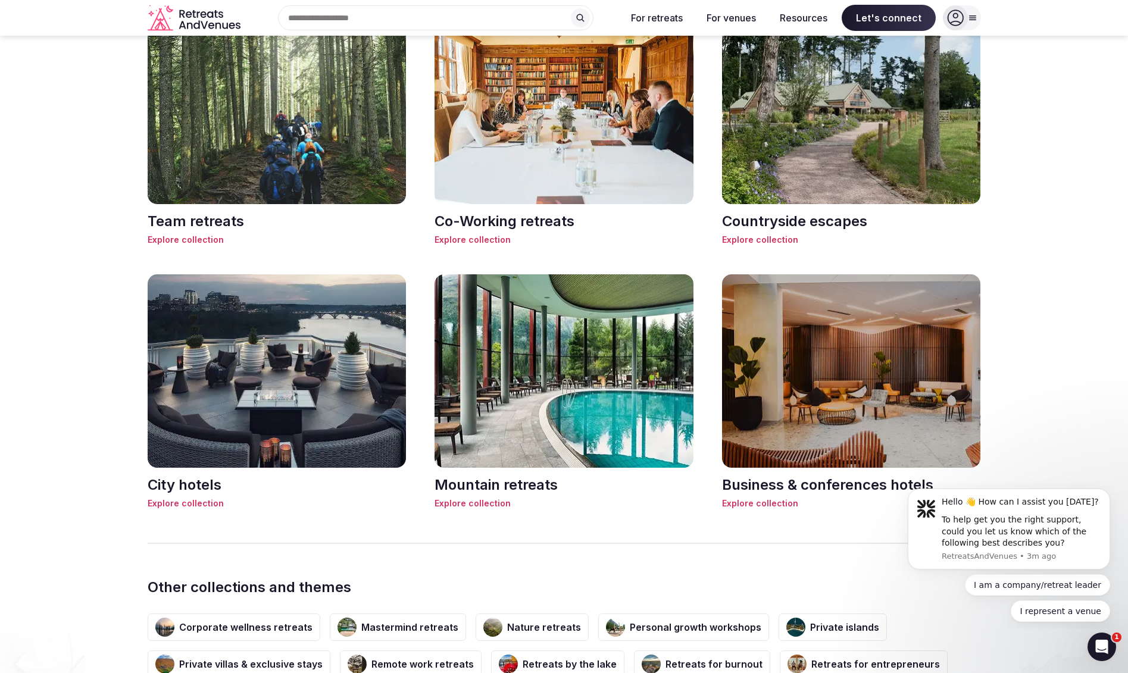
scroll to position [1362, 0]
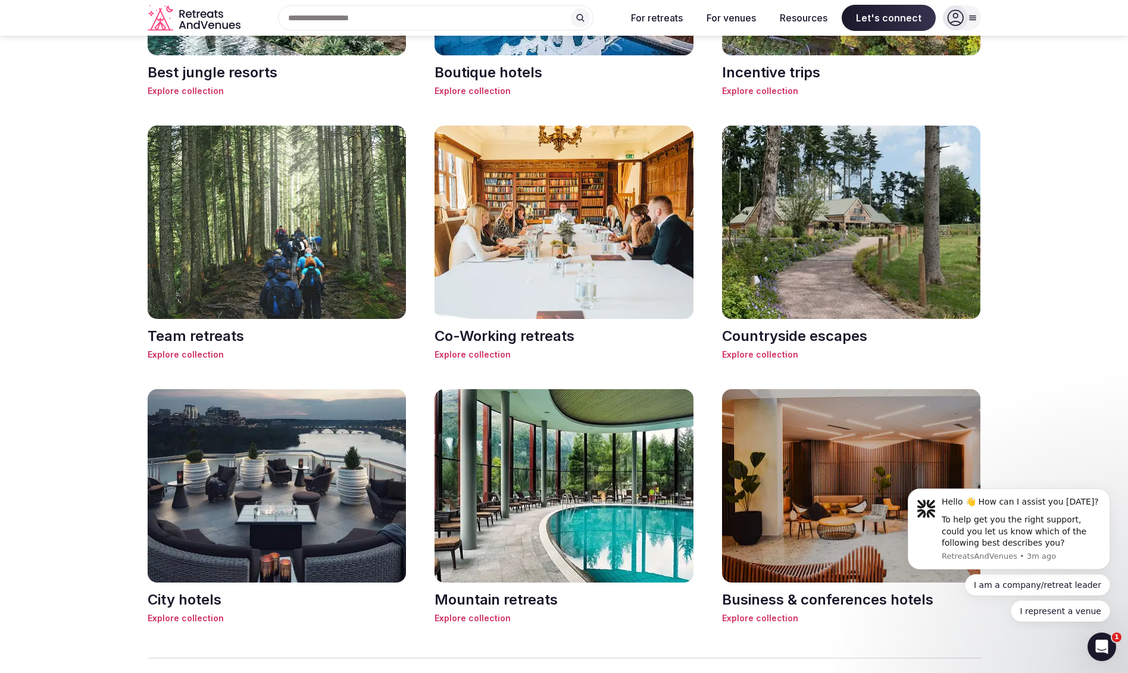
click at [487, 352] on span "Explore collection" at bounding box center [564, 355] width 259 height 12
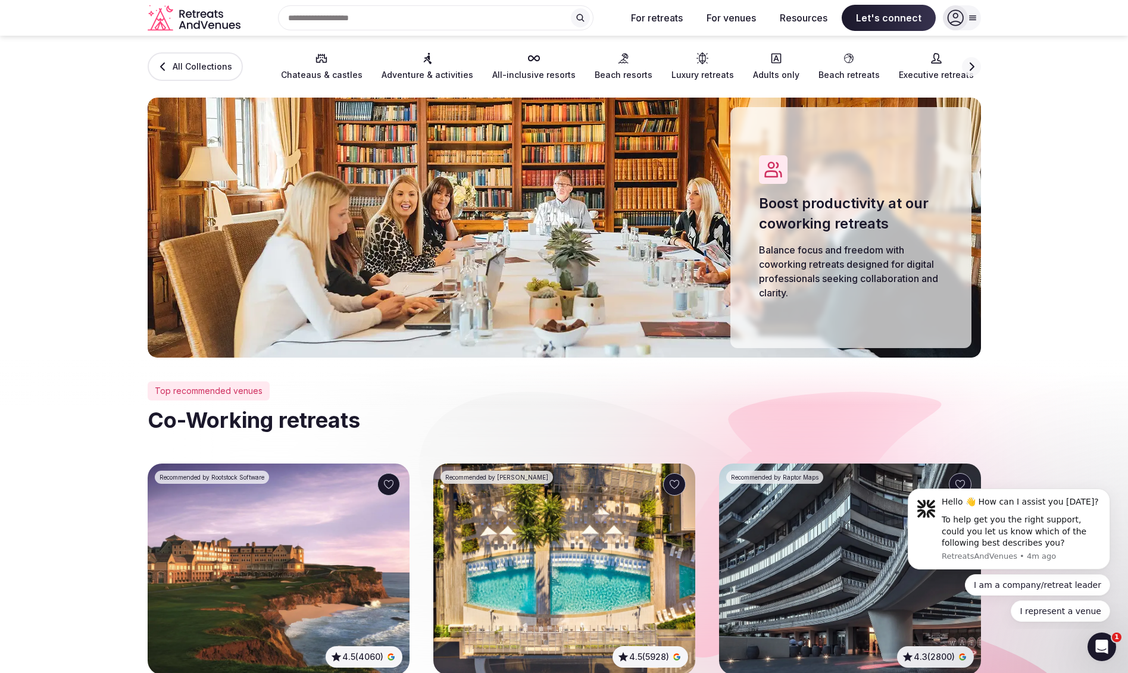
click at [916, 73] on span "Executive retreats" at bounding box center [936, 75] width 75 height 12
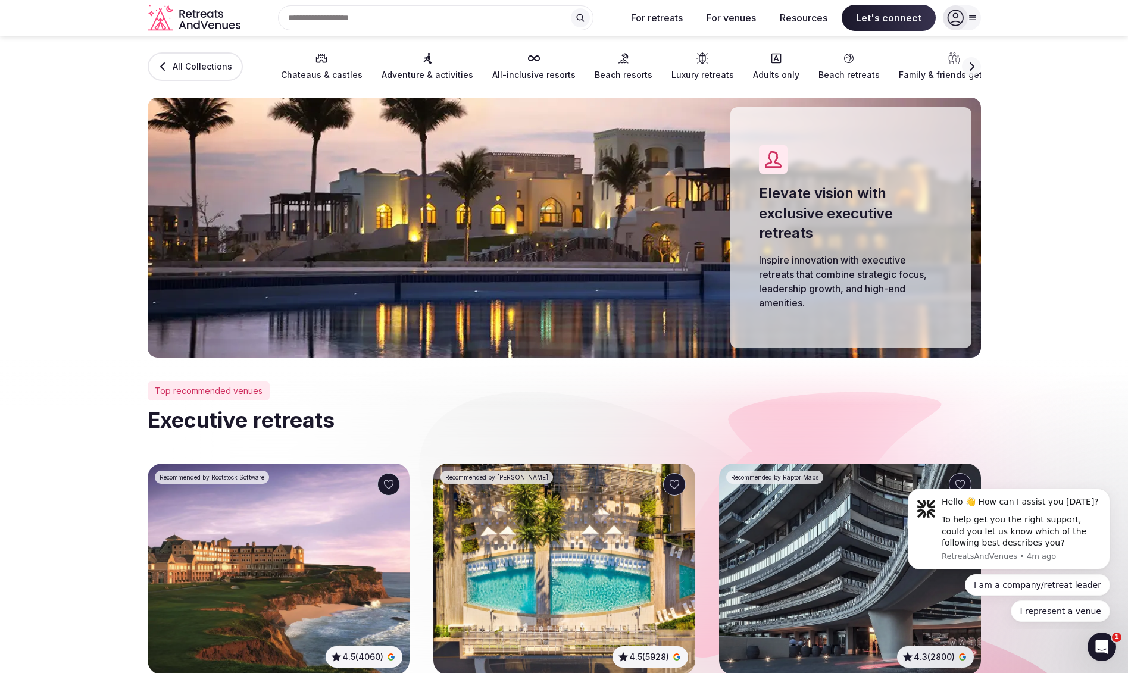
scroll to position [260, 0]
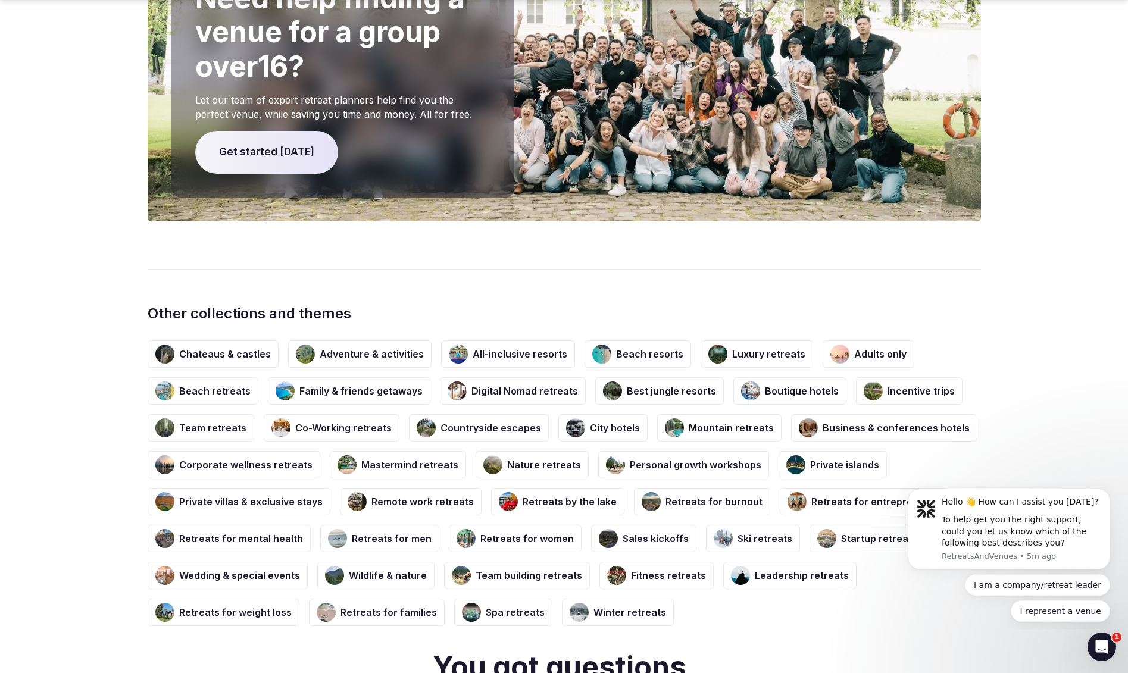
scroll to position [1458, 0]
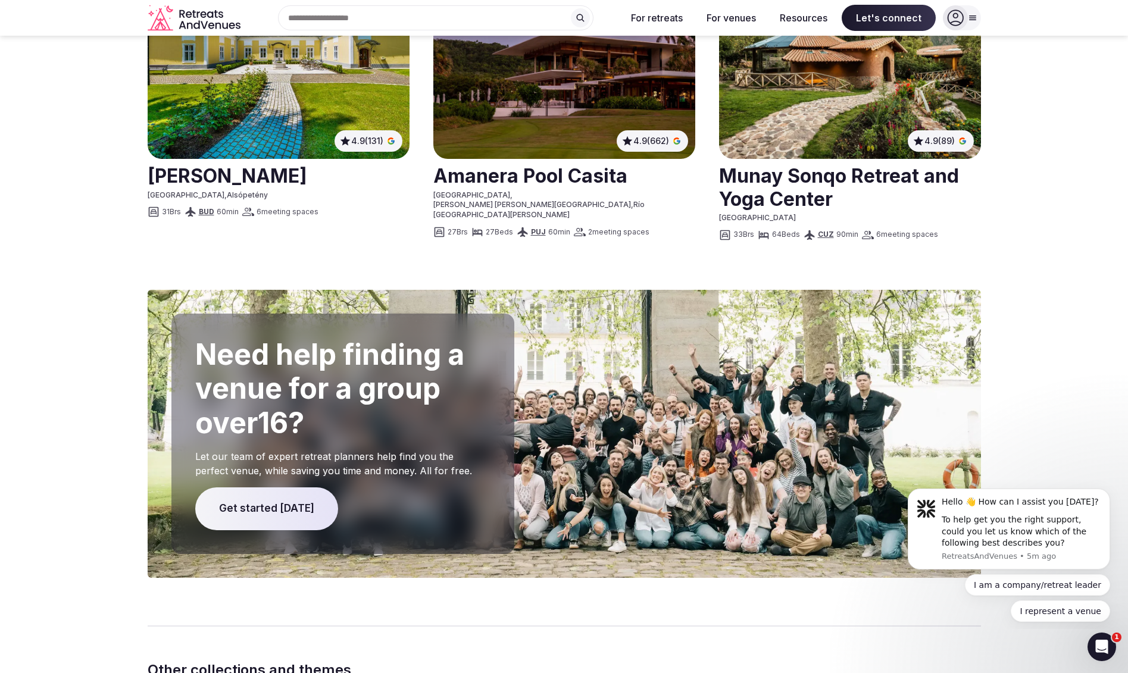
click at [235, 186] on link at bounding box center [279, 175] width 262 height 30
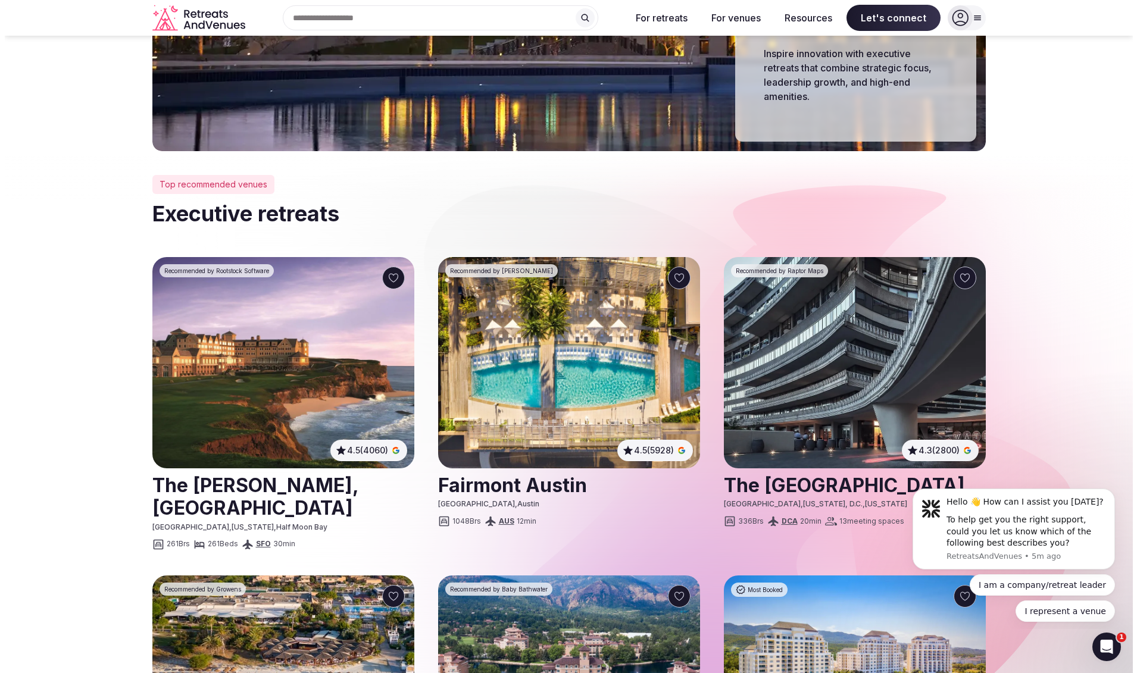
scroll to position [0, 0]
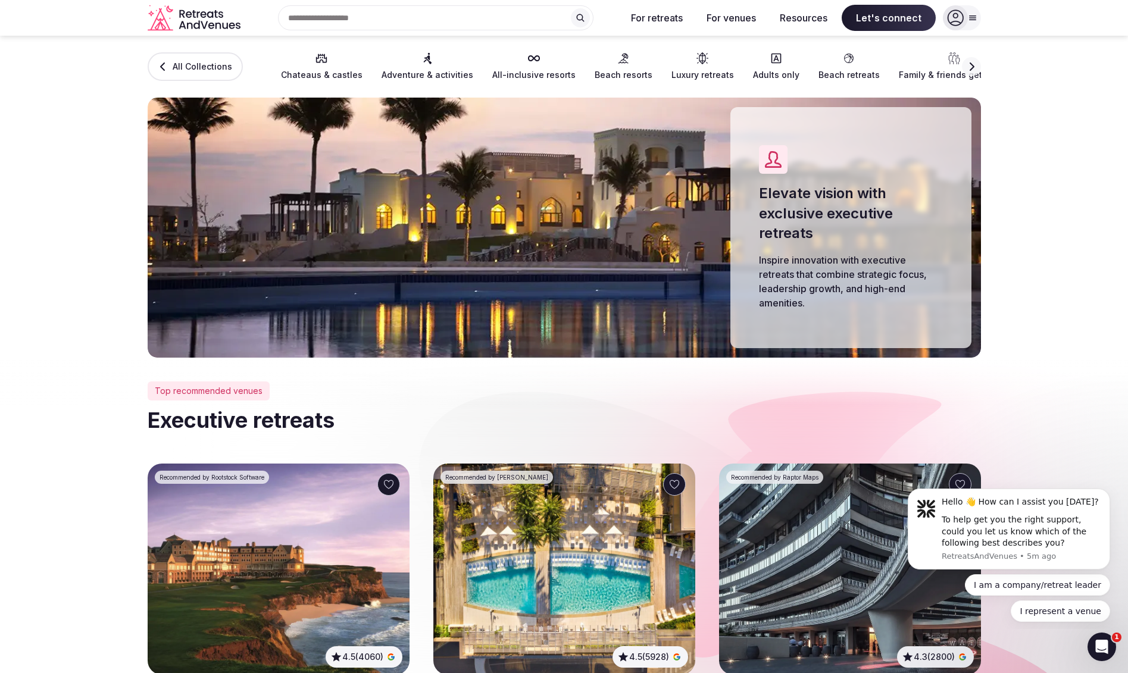
click at [194, 61] on span "All Collections" at bounding box center [203, 67] width 60 height 12
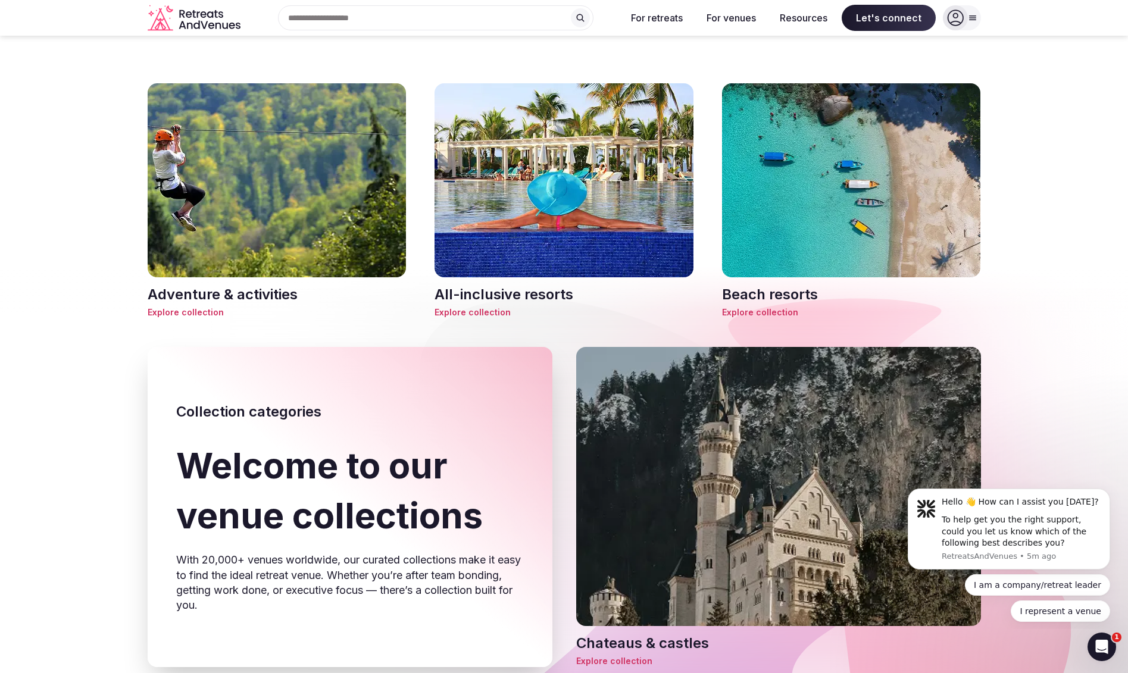
click at [358, 13] on div "Search Popular Destinations Toscana, Italy Riviera Maya, Mexico Indonesia, Bali…" at bounding box center [431, 17] width 372 height 25
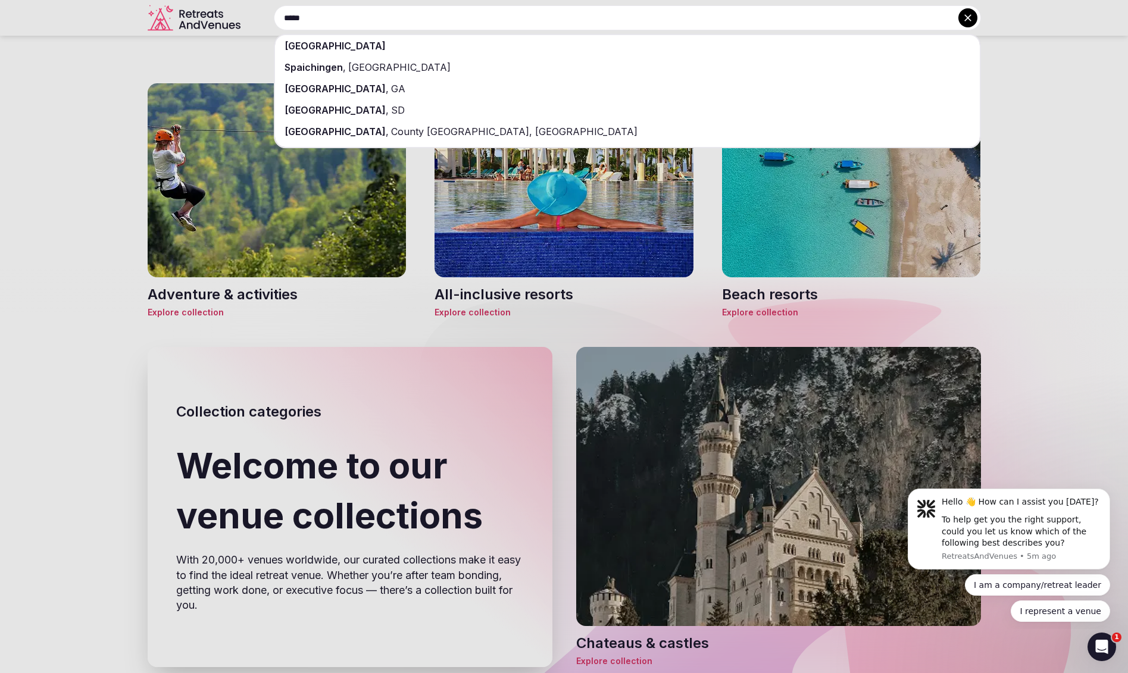
type input "*****"
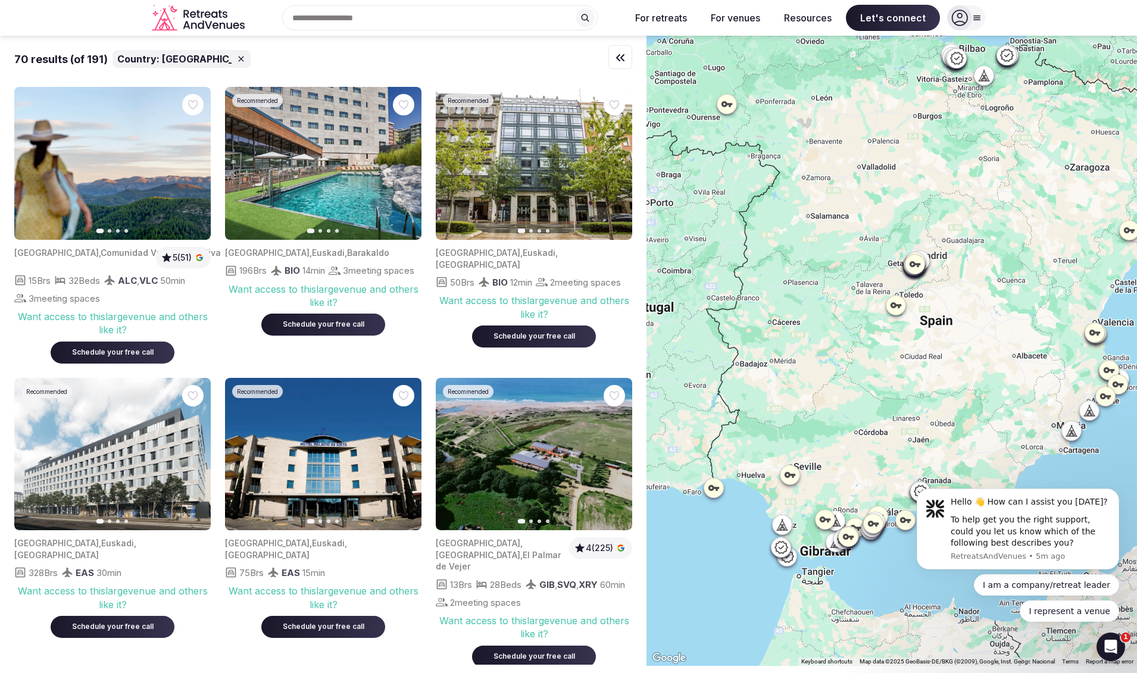
click at [899, 310] on icon at bounding box center [896, 305] width 12 height 12
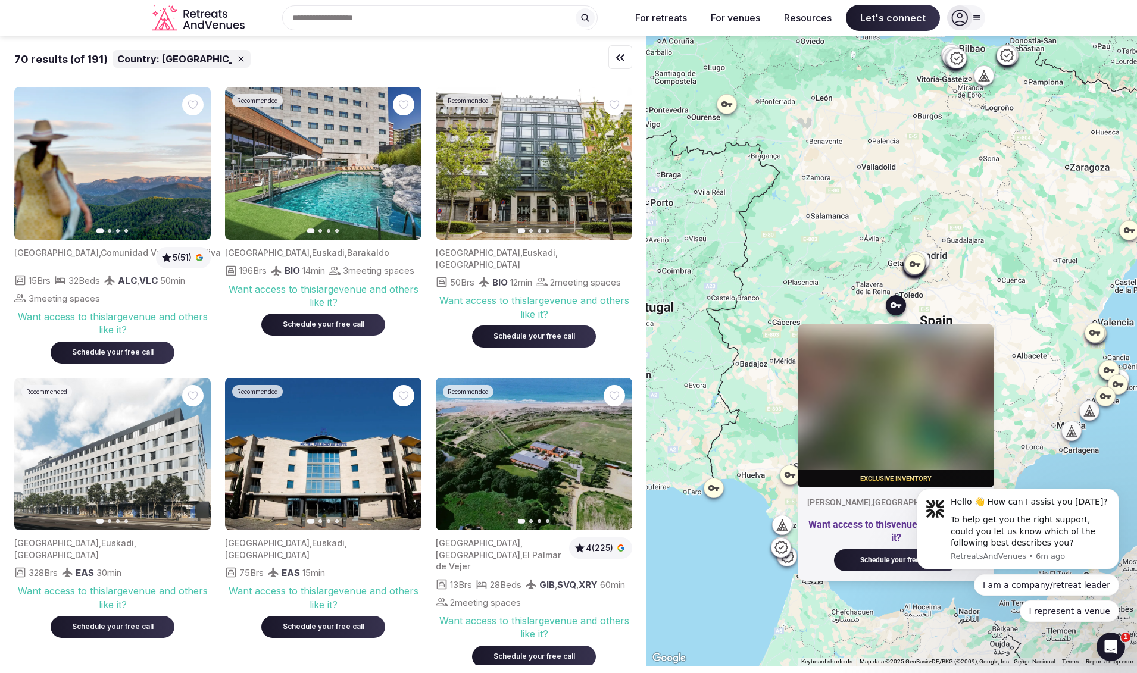
click at [899, 310] on icon at bounding box center [896, 305] width 12 height 12
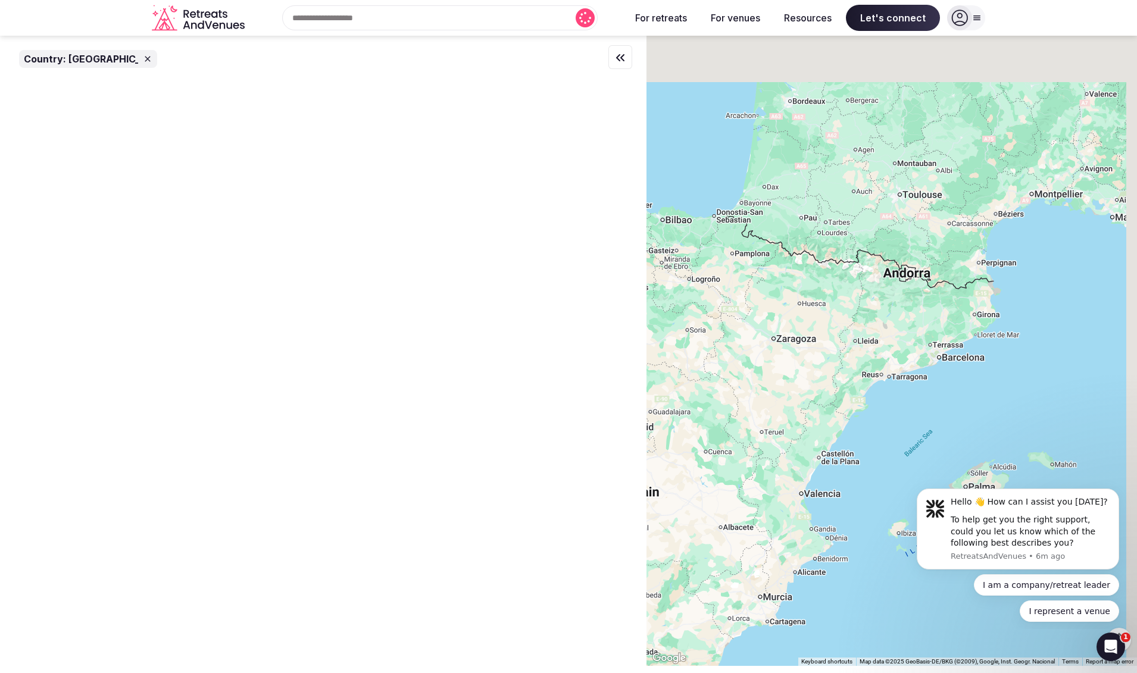
drag, startPoint x: 983, startPoint y: 358, endPoint x: 688, endPoint y: 529, distance: 341.5
click at [688, 529] on div at bounding box center [892, 351] width 491 height 631
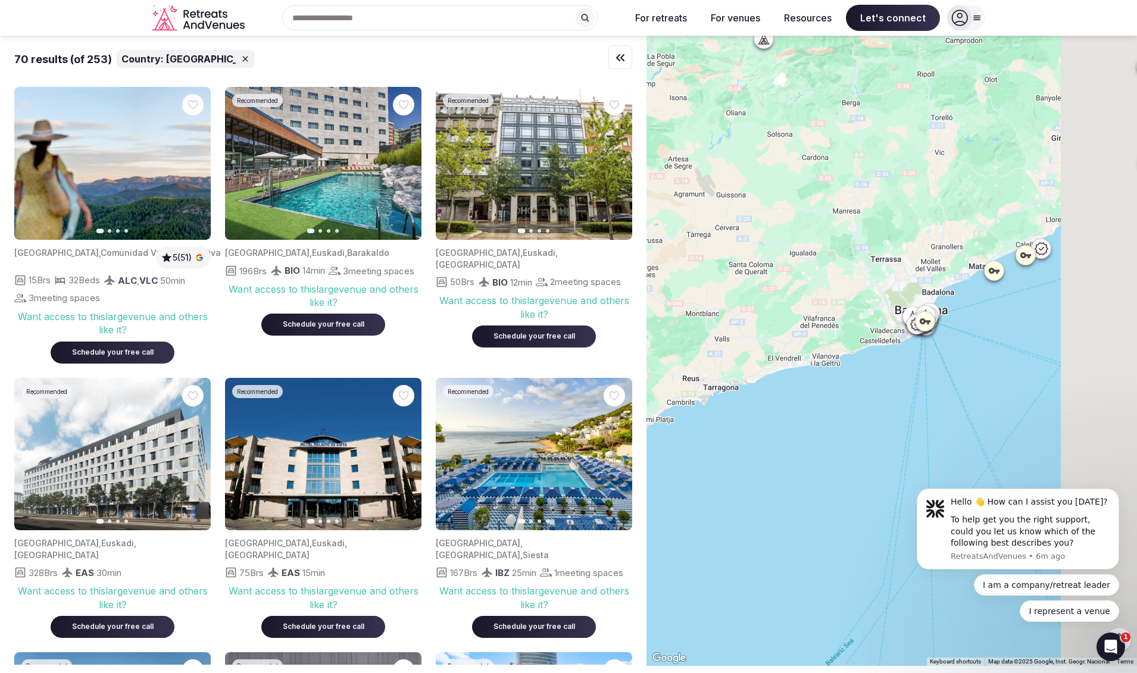
drag, startPoint x: 944, startPoint y: 252, endPoint x: 728, endPoint y: 416, distance: 272.0
click at [727, 416] on div at bounding box center [892, 351] width 491 height 631
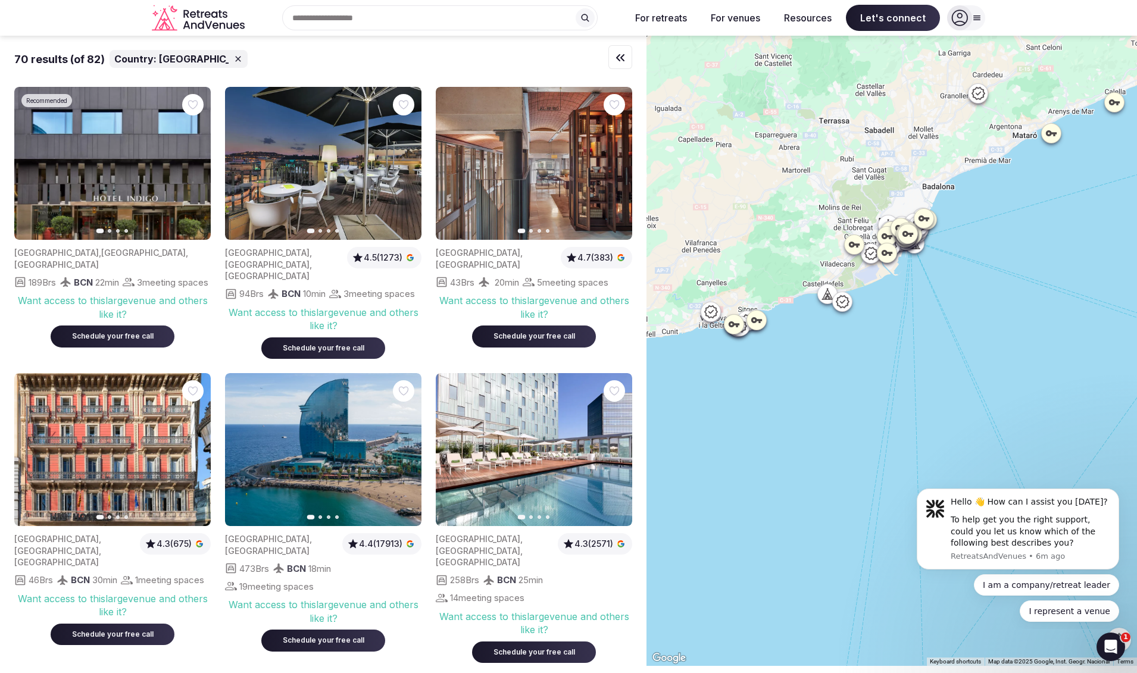
click at [761, 323] on icon at bounding box center [757, 320] width 12 height 12
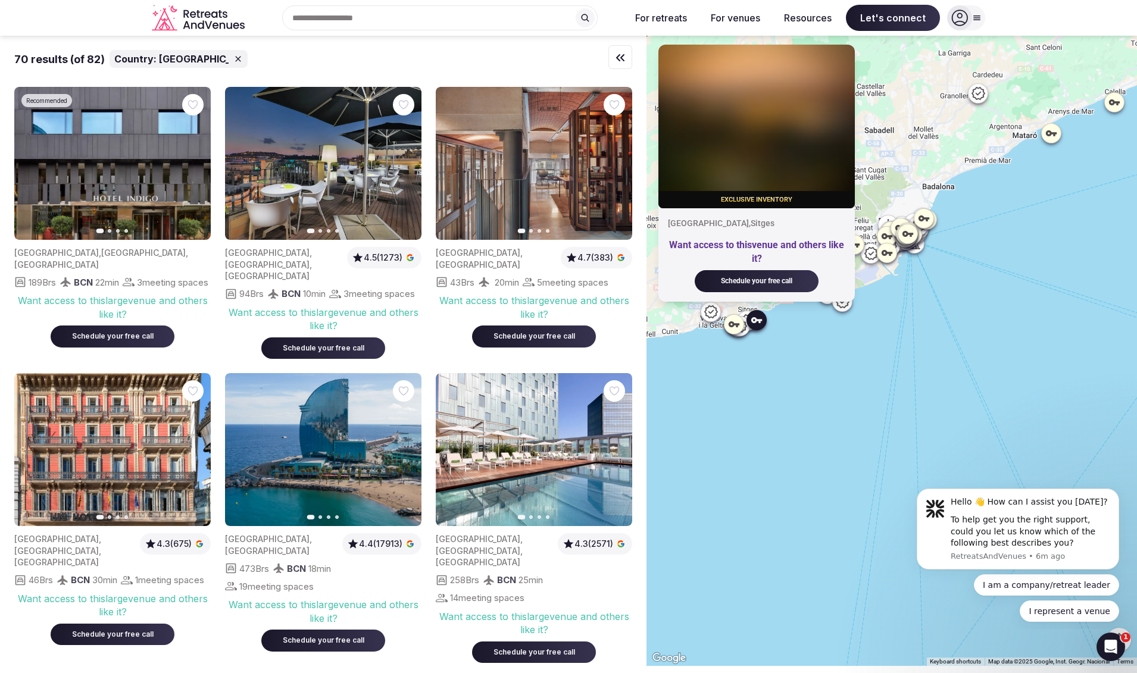
click at [761, 323] on icon at bounding box center [757, 320] width 12 height 12
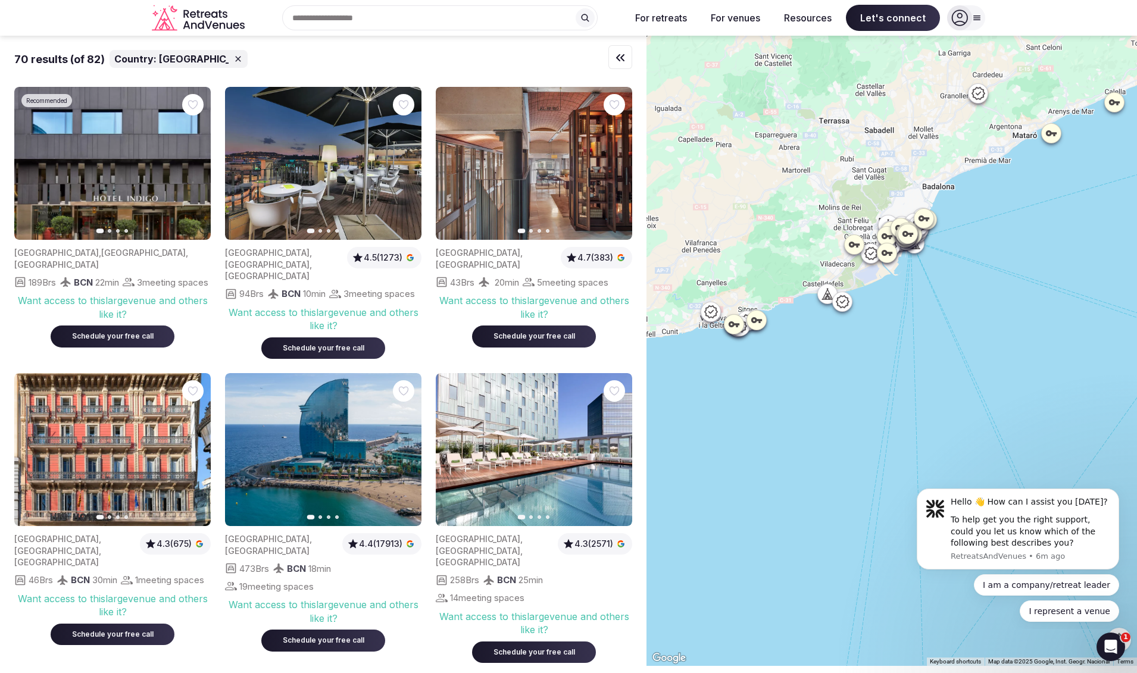
click at [744, 325] on div at bounding box center [734, 324] width 19 height 19
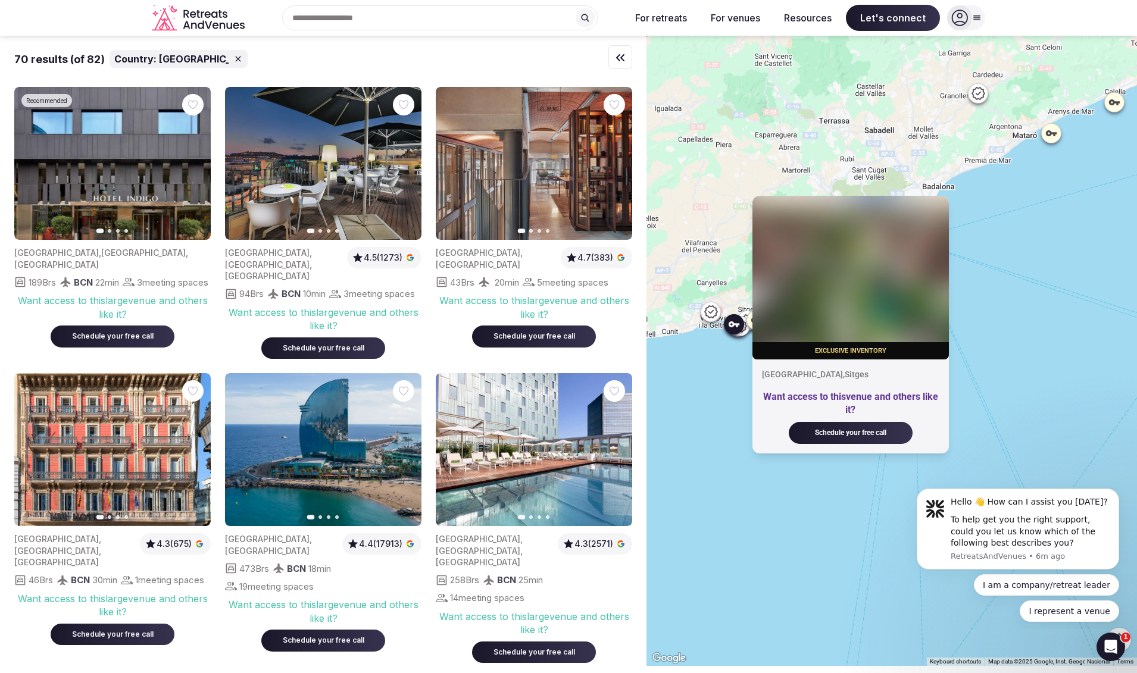
click at [744, 325] on div at bounding box center [734, 324] width 19 height 19
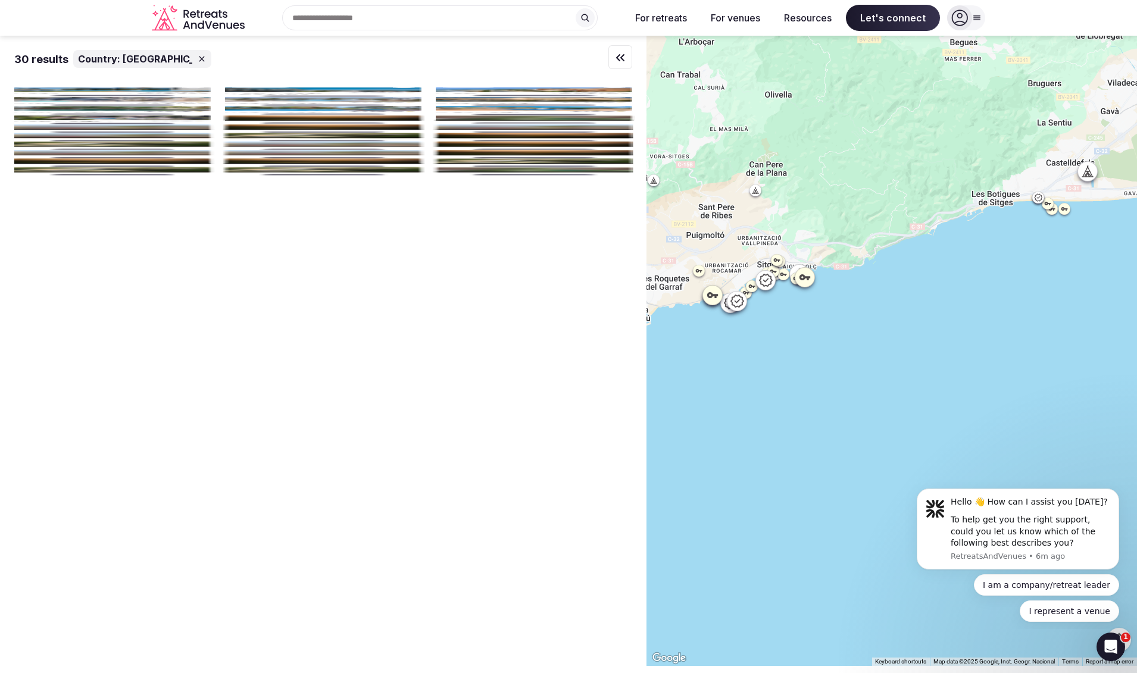
click at [773, 276] on icon at bounding box center [766, 280] width 13 height 13
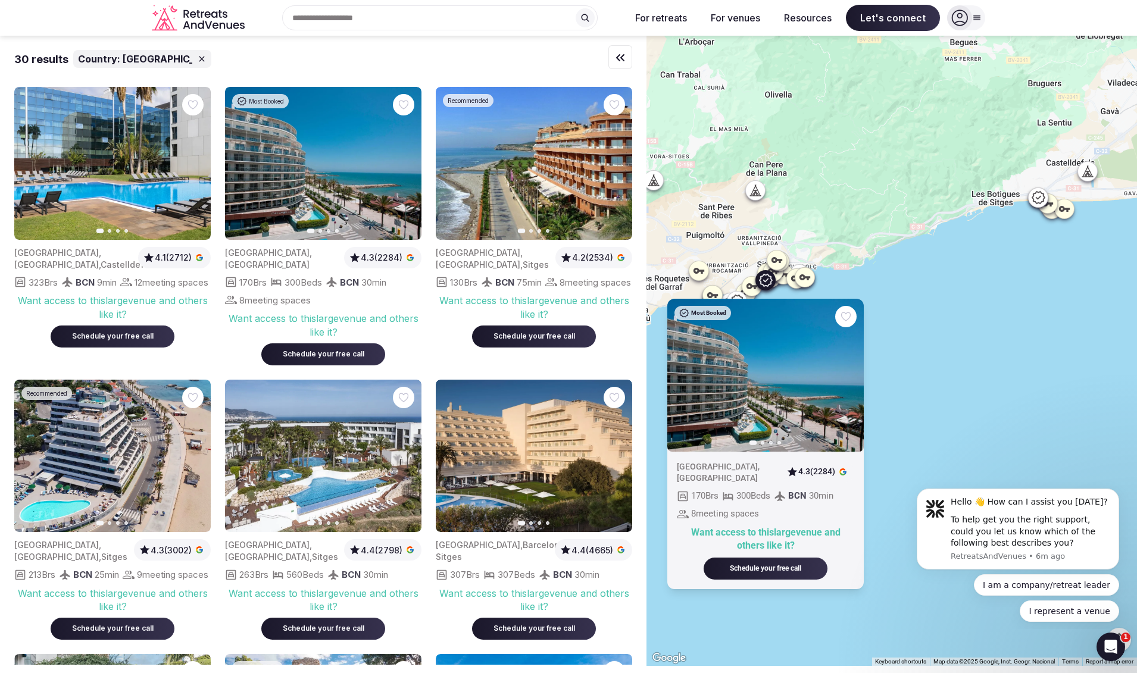
click at [807, 277] on icon at bounding box center [805, 277] width 12 height 12
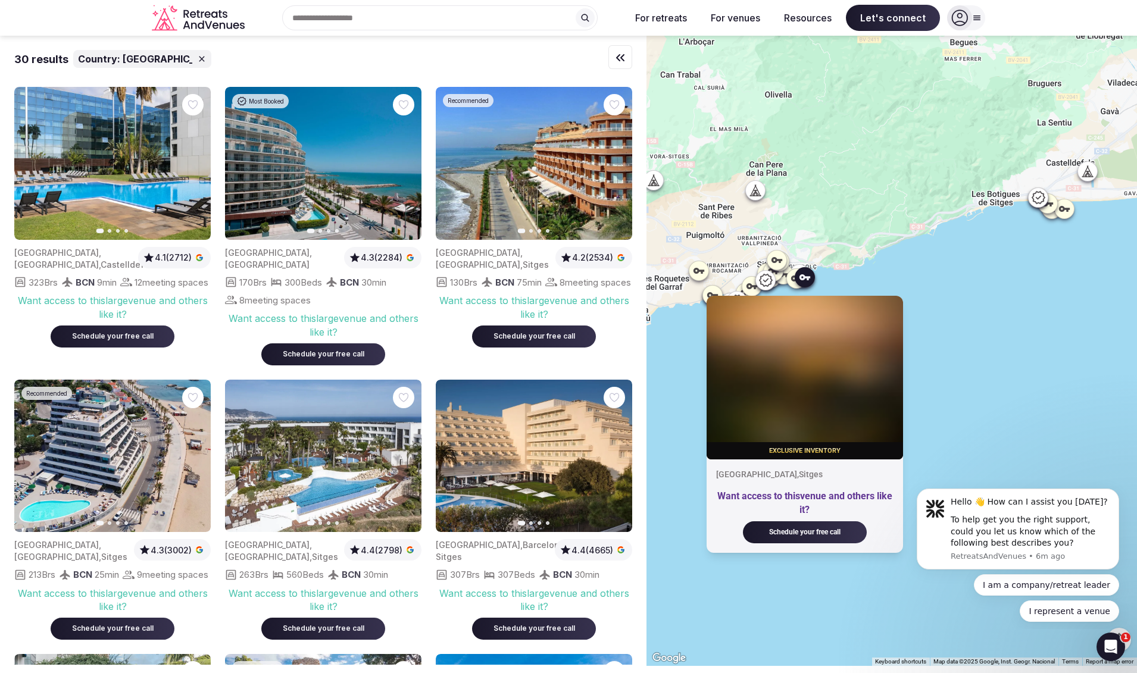
click at [782, 261] on icon at bounding box center [777, 260] width 11 height 6
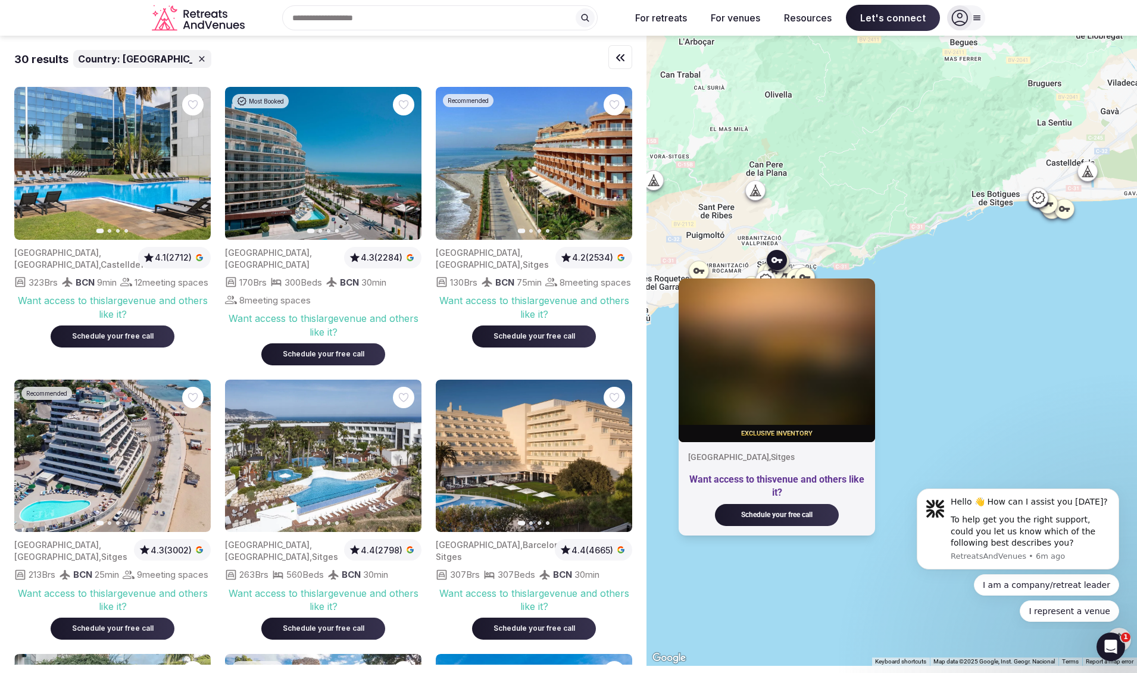
click at [755, 193] on icon at bounding box center [756, 190] width 12 height 12
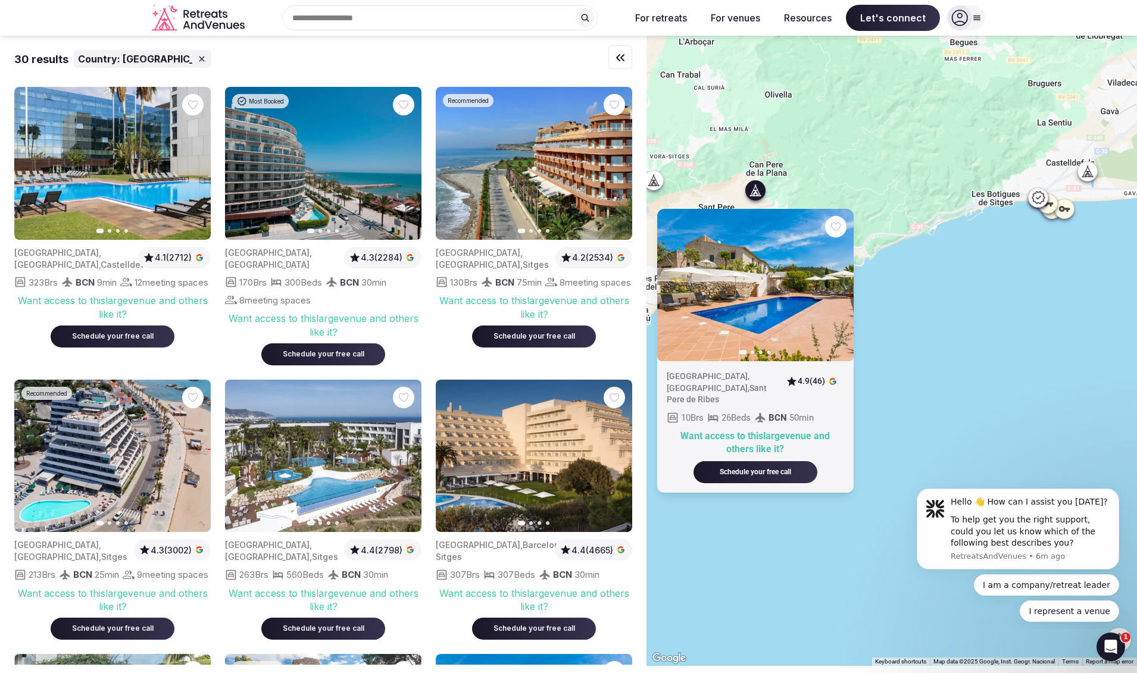
click at [1054, 202] on icon at bounding box center [1048, 203] width 12 height 12
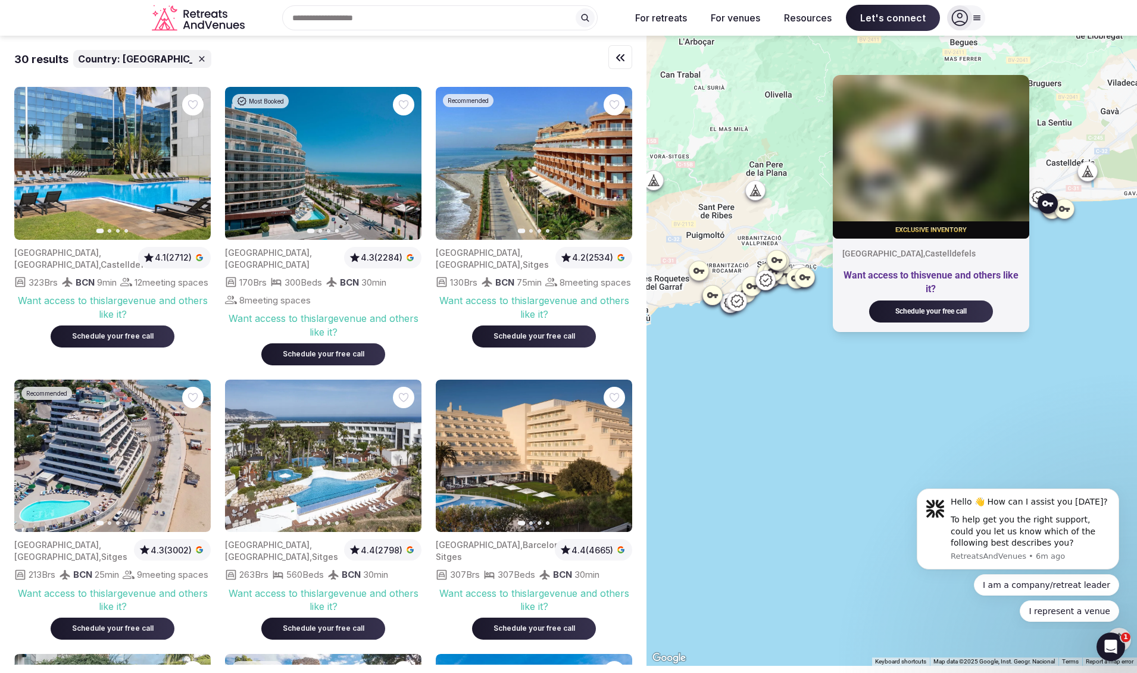
click at [1094, 170] on icon at bounding box center [1088, 172] width 12 height 12
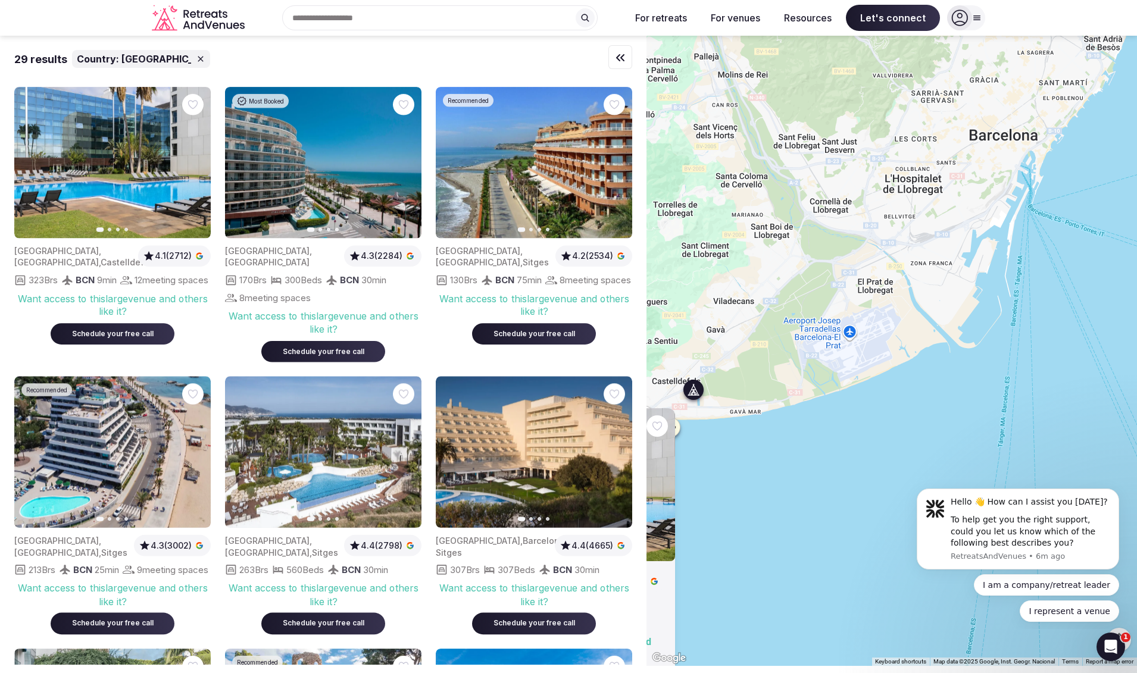
drag, startPoint x: 1080, startPoint y: 90, endPoint x: 687, endPoint y: 308, distance: 449.7
click at [687, 308] on div "Previous slide Next slide Spain , Catalunya , Castelldefels 4.1 (2712) 323 Brs …" at bounding box center [892, 351] width 491 height 631
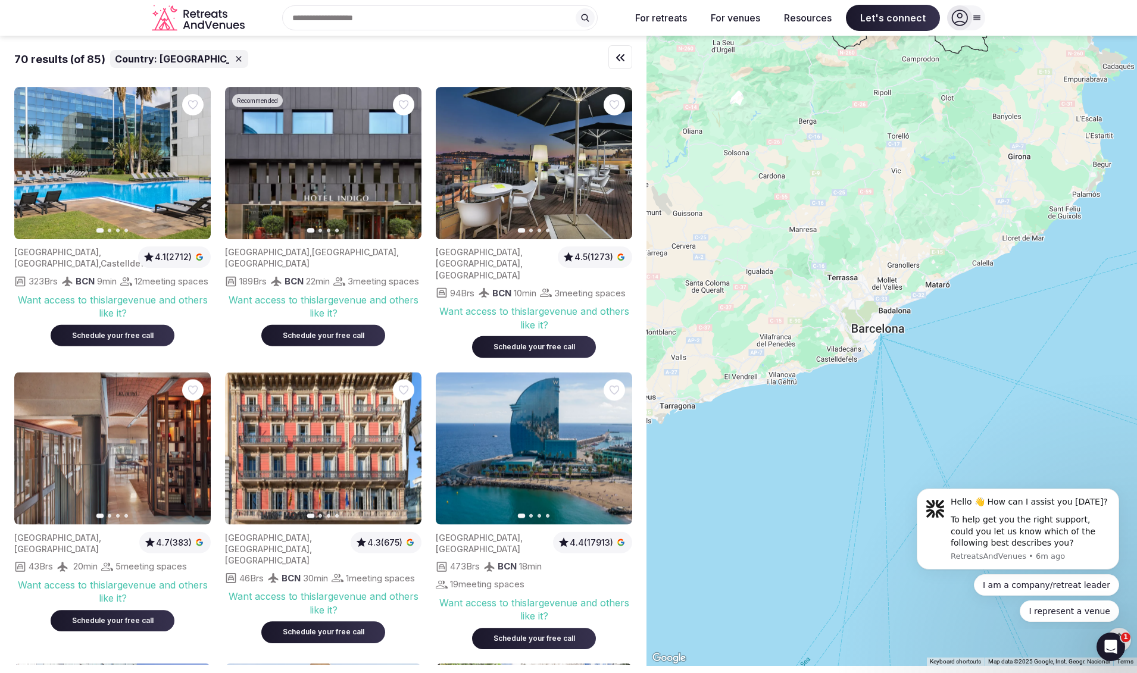
drag, startPoint x: 999, startPoint y: 212, endPoint x: 775, endPoint y: 319, distance: 247.4
click at [775, 319] on div at bounding box center [892, 351] width 491 height 631
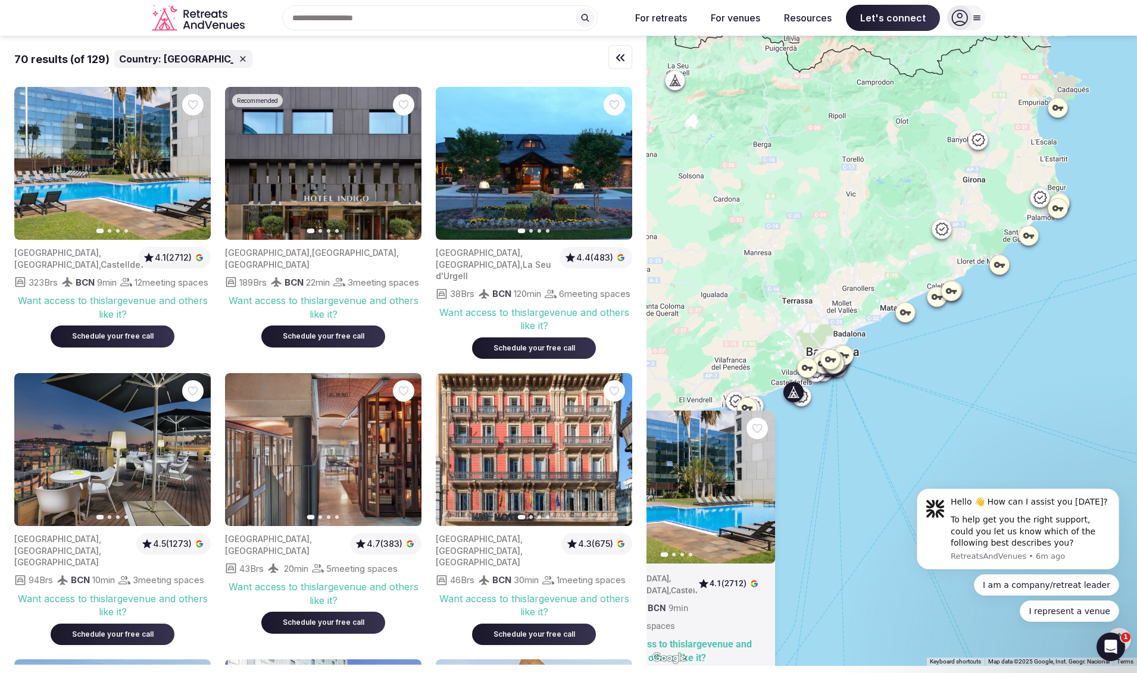
click at [1034, 237] on icon at bounding box center [1029, 236] width 12 height 12
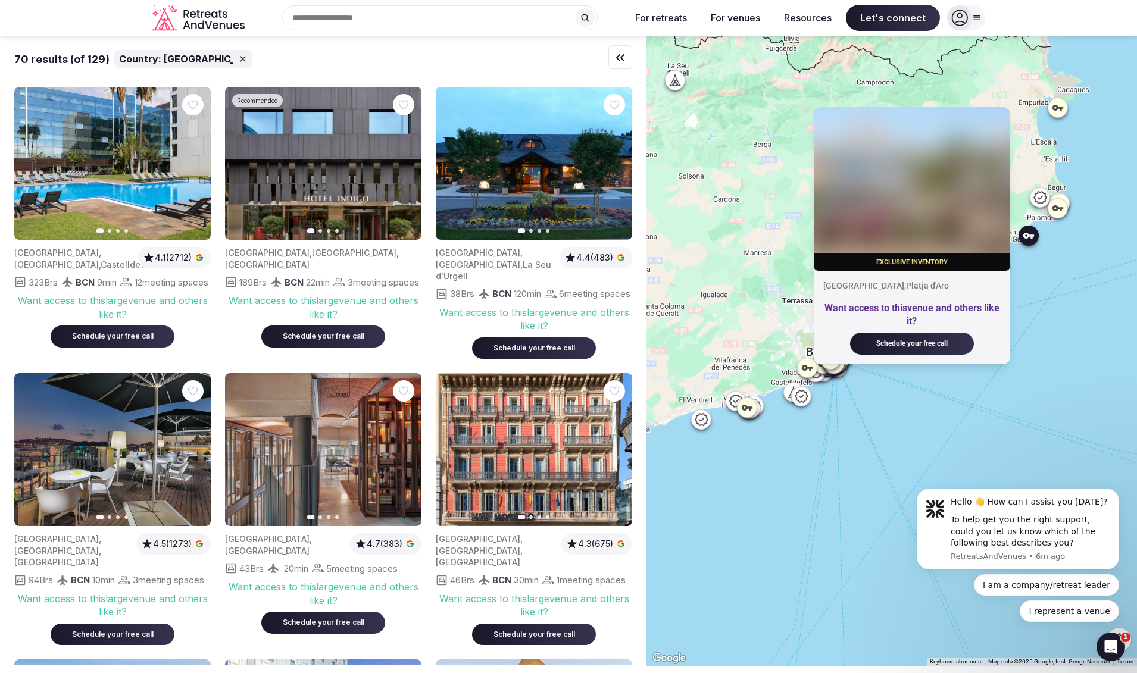
click at [1068, 117] on div at bounding box center [1058, 107] width 19 height 19
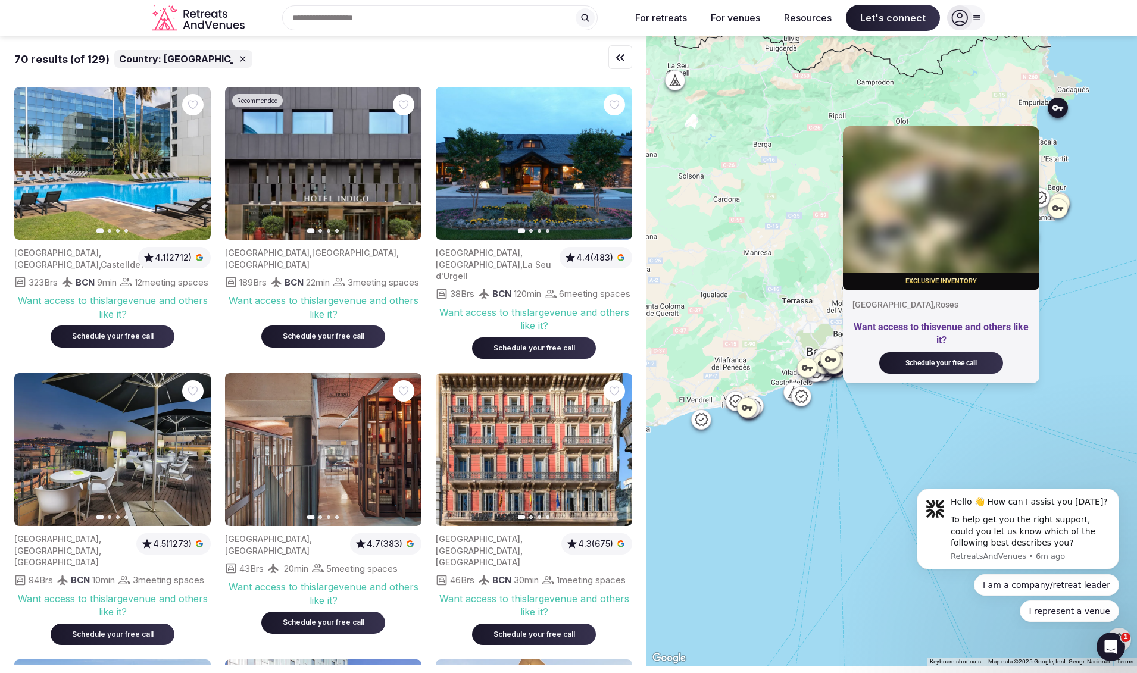
click at [1058, 205] on icon at bounding box center [1058, 208] width 12 height 12
